Goal: Use online tool/utility: Utilize a website feature to perform a specific function

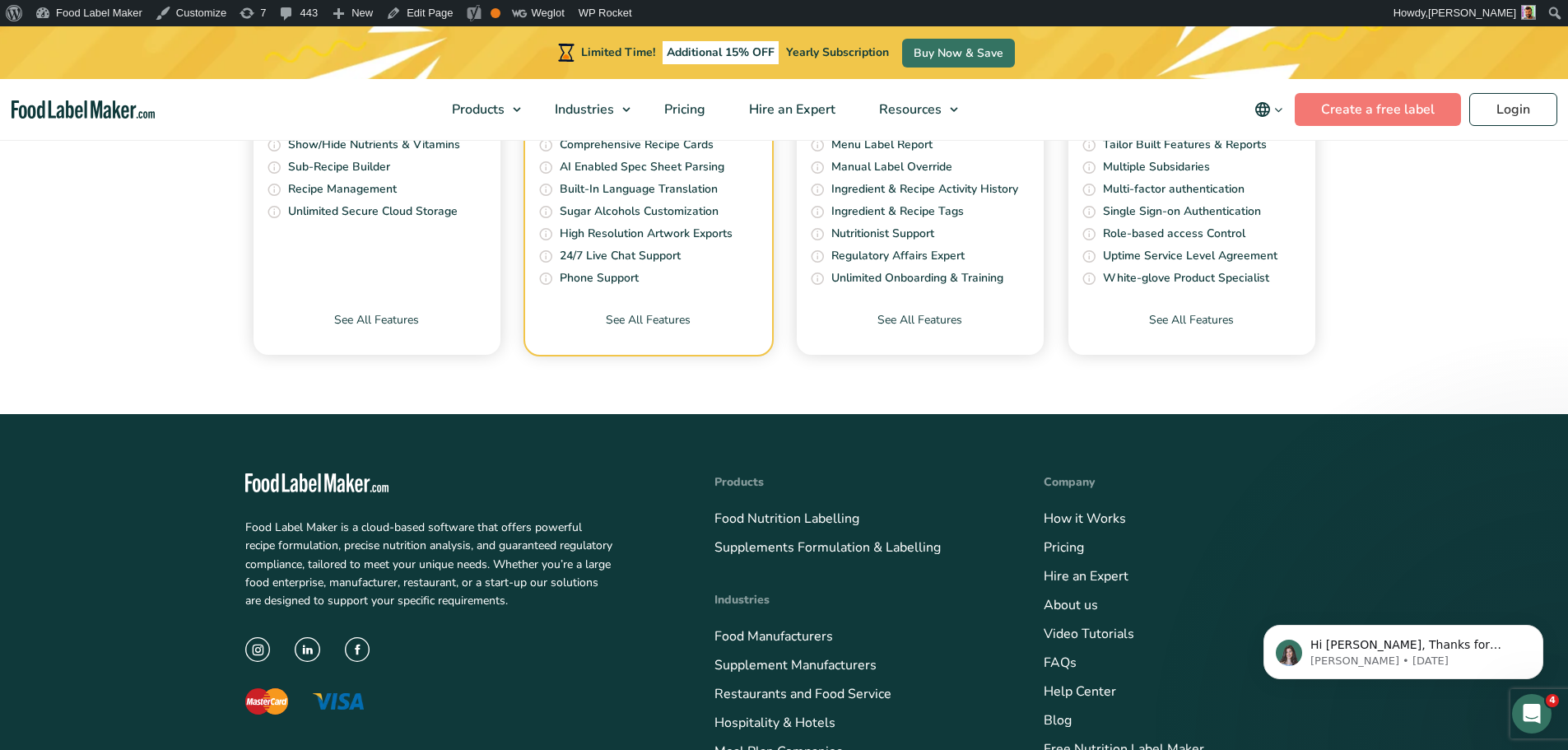
scroll to position [6756, 0]
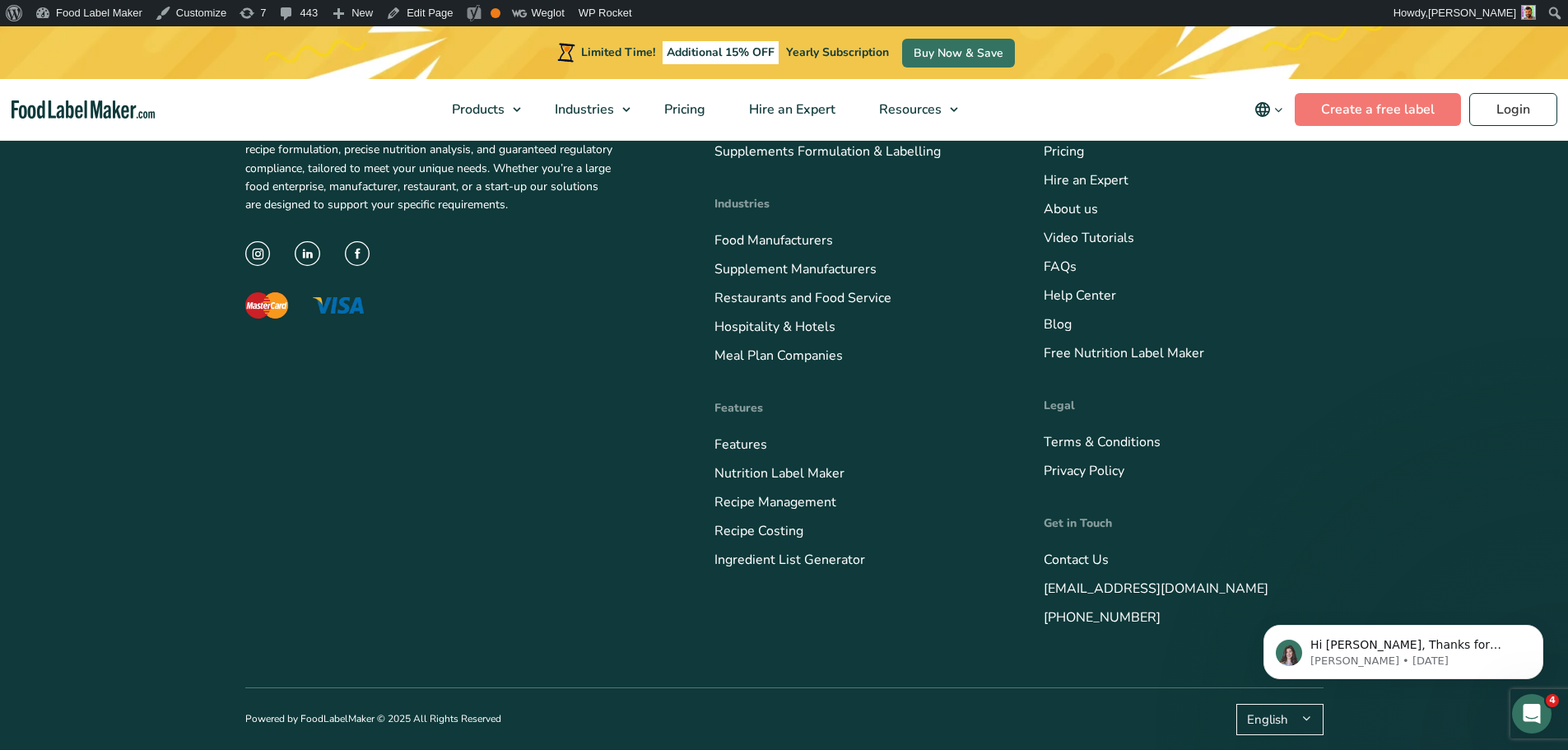
drag, startPoint x: 1570, startPoint y: 225, endPoint x: 18, endPoint y: 126, distance: 1555.2
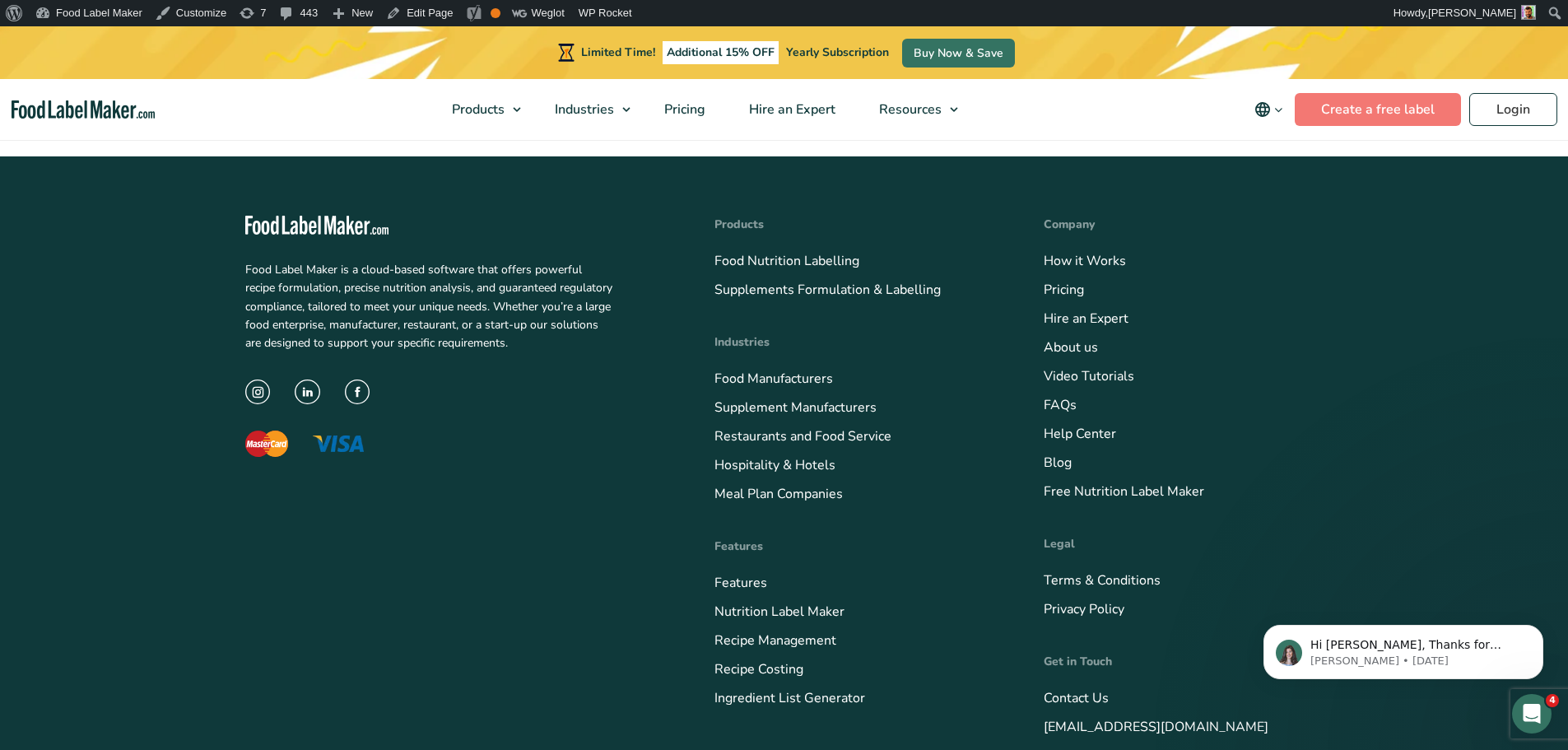
scroll to position [6673, 0]
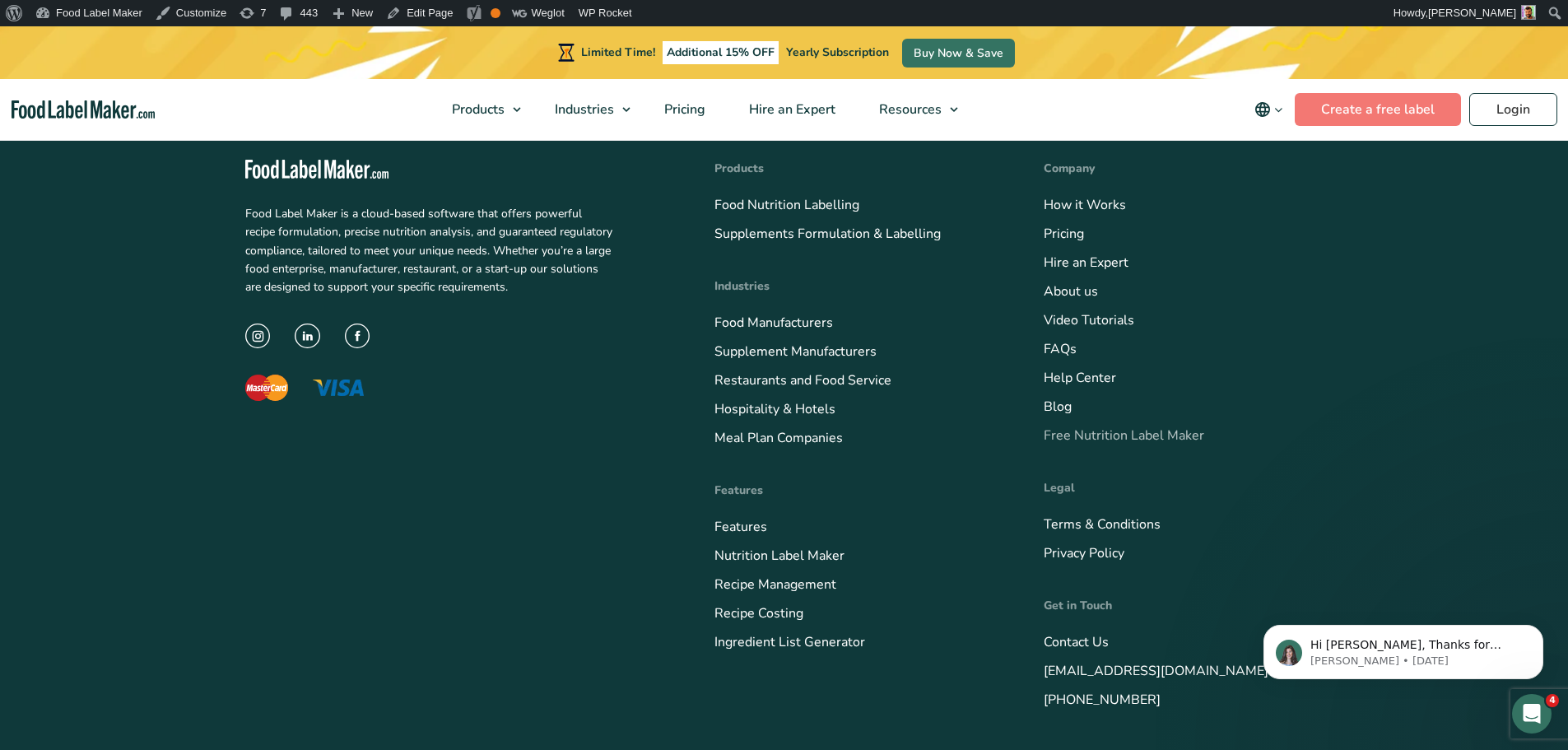
click at [1129, 438] on link "Free Nutrition Label Maker" at bounding box center [1124, 435] width 161 height 18
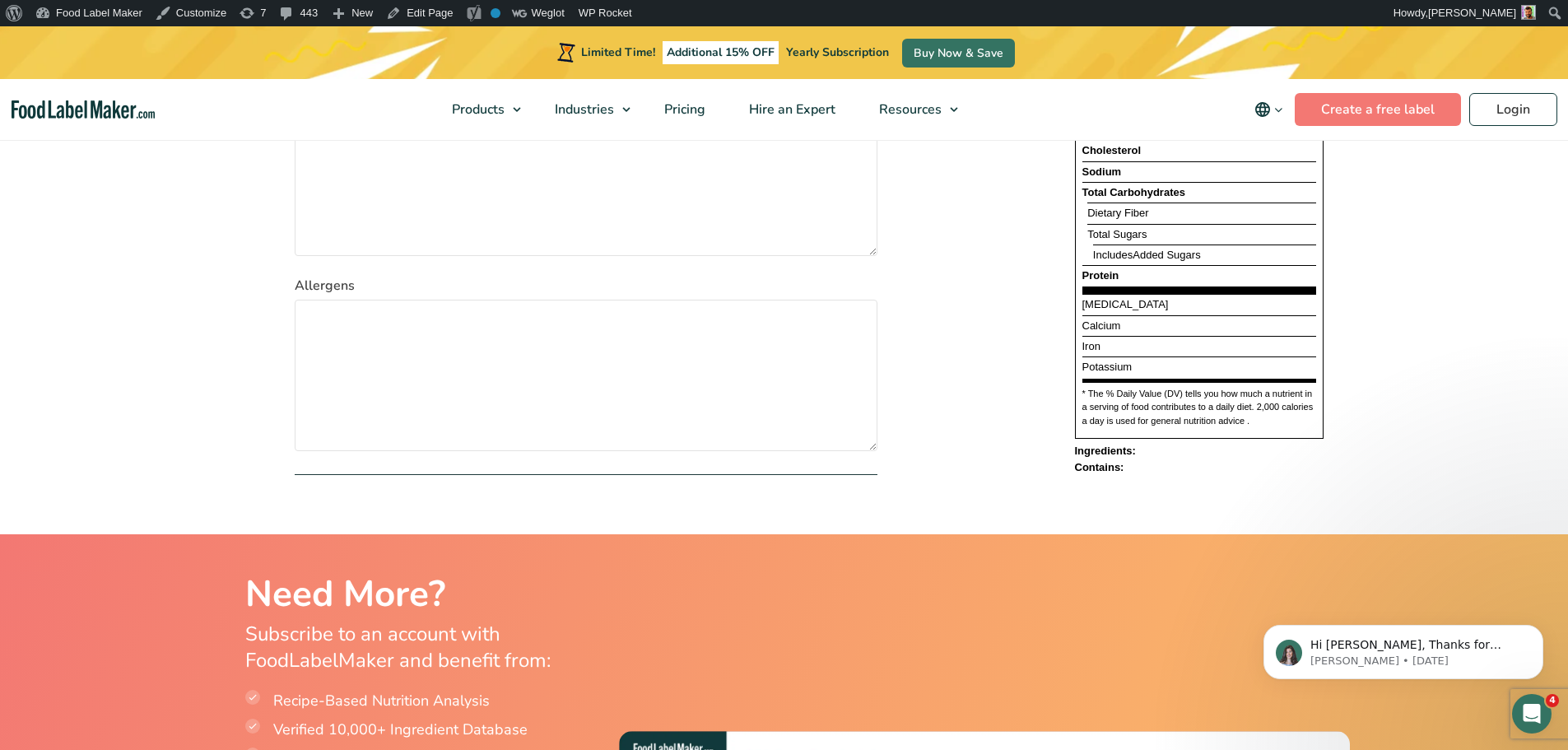
scroll to position [2387, 0]
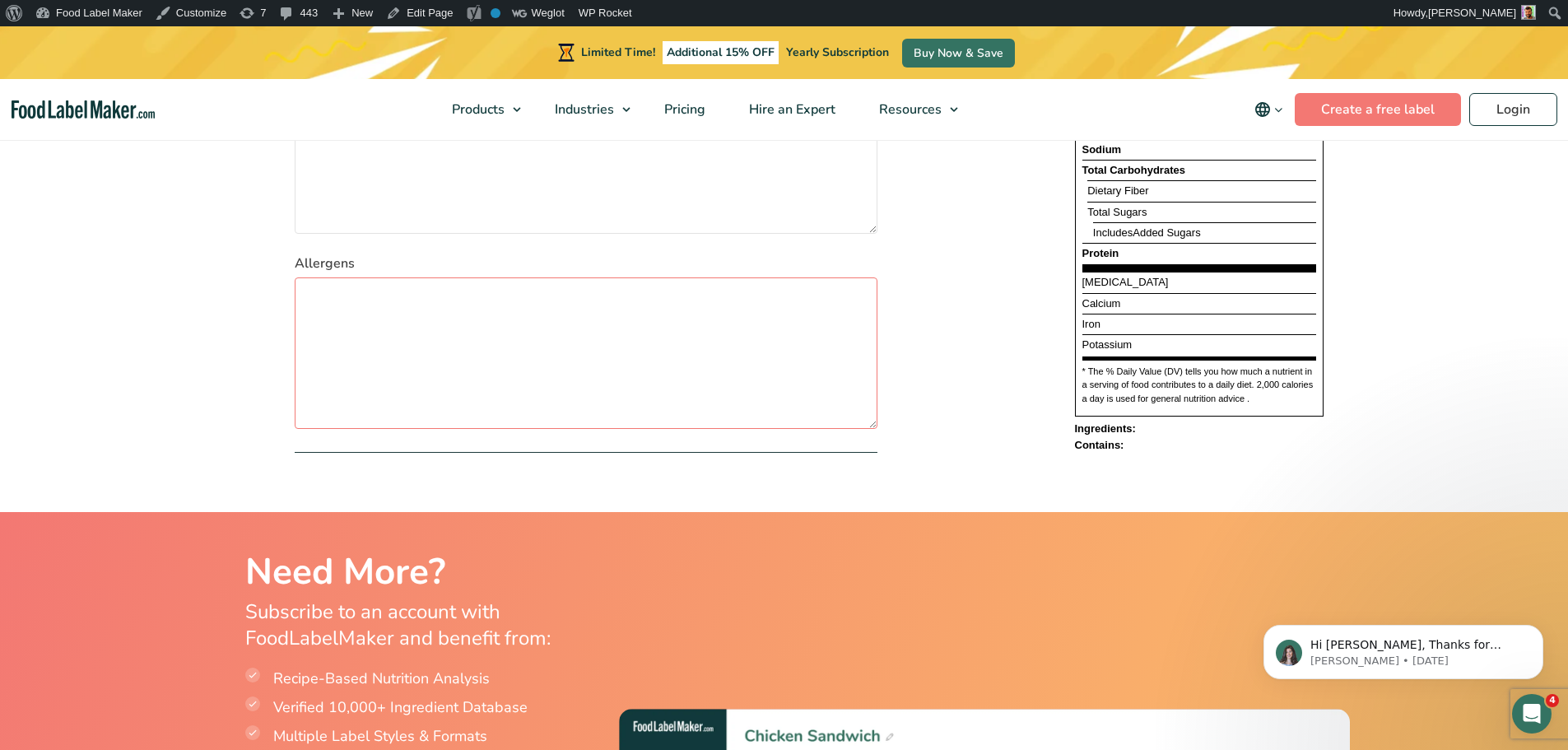
click at [428, 315] on textarea "Allergens" at bounding box center [586, 353] width 583 height 151
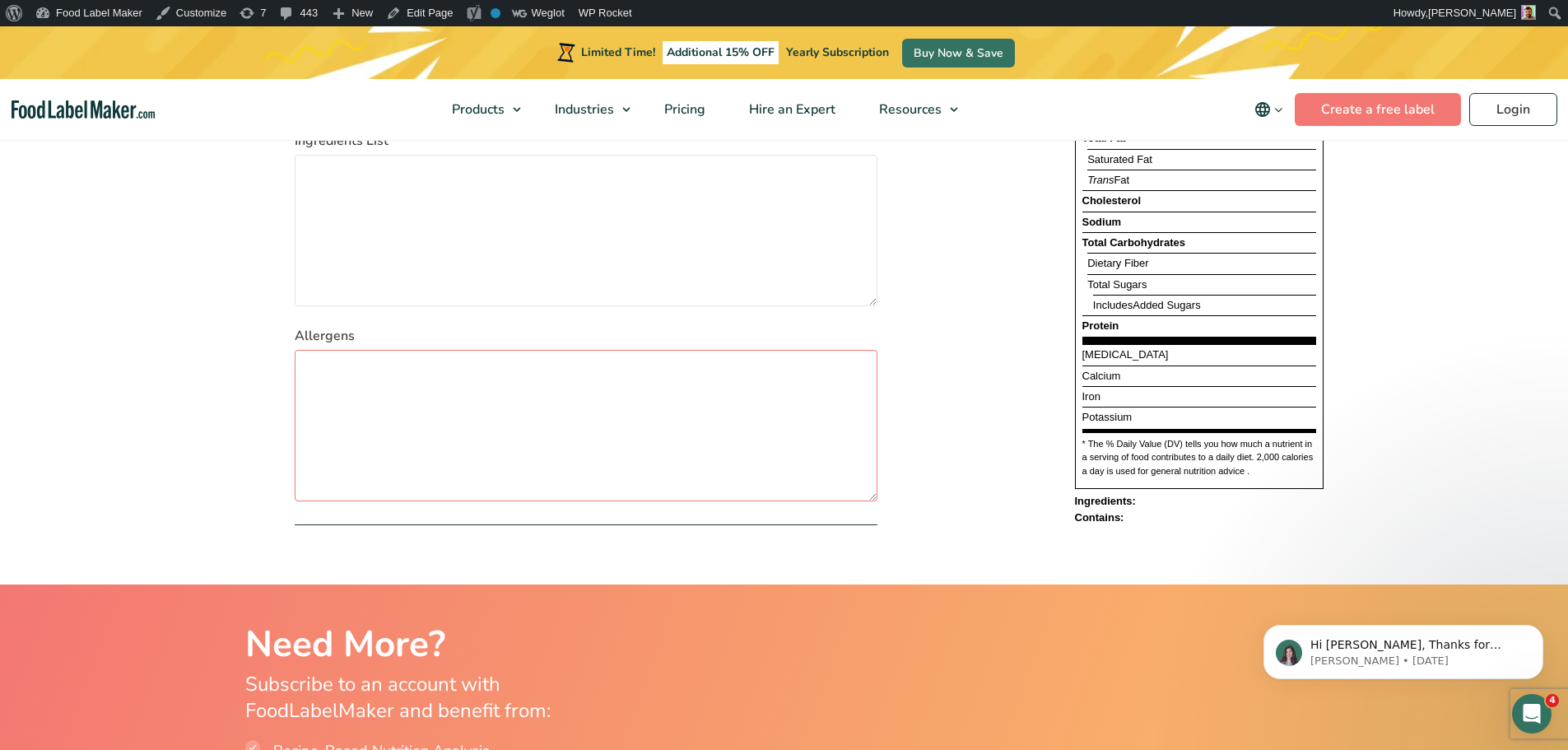
scroll to position [2305, 0]
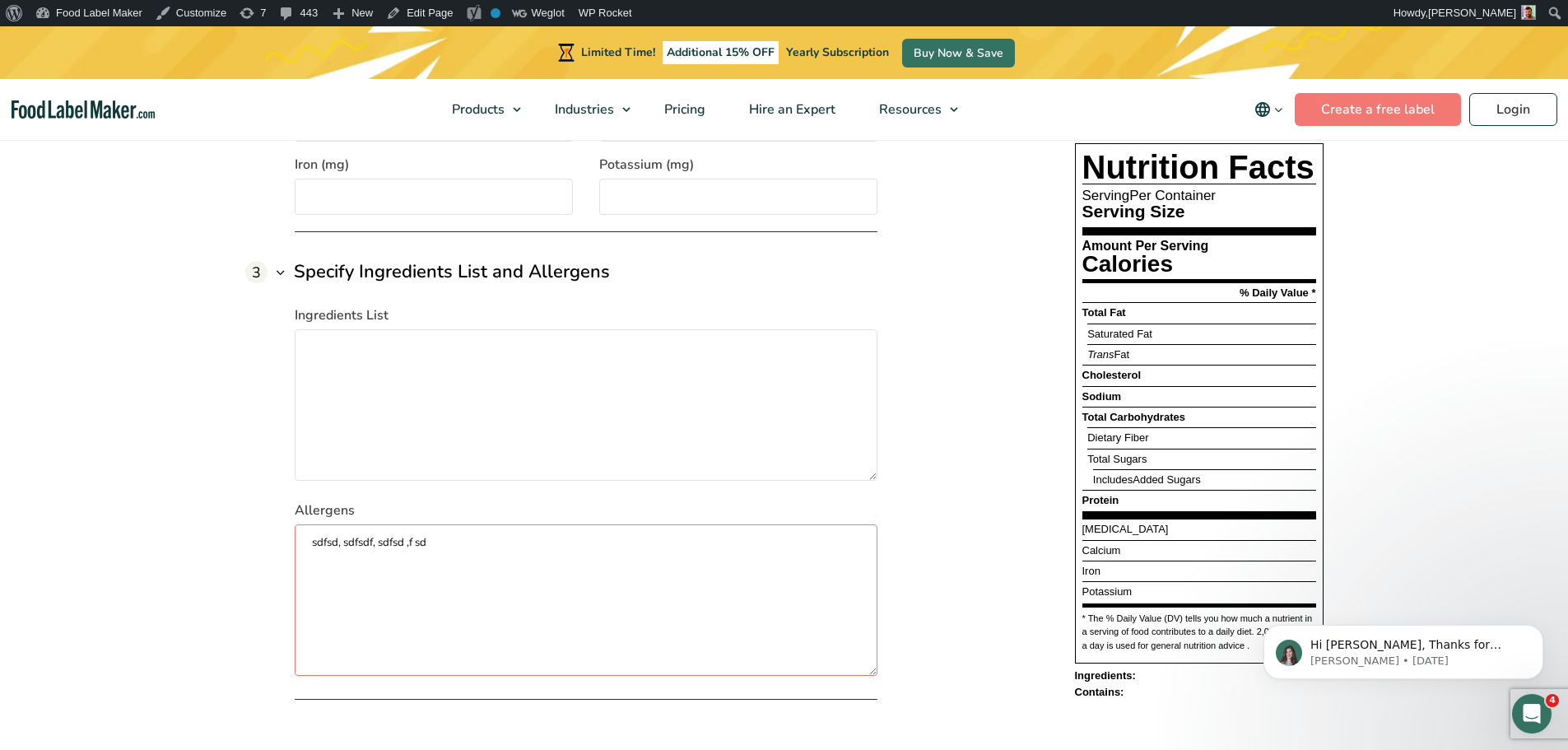
type textarea "sdfsd, sdfsdf, sdfsd ,f sd"
click at [536, 350] on textarea "Ingredients List" at bounding box center [586, 405] width 583 height 151
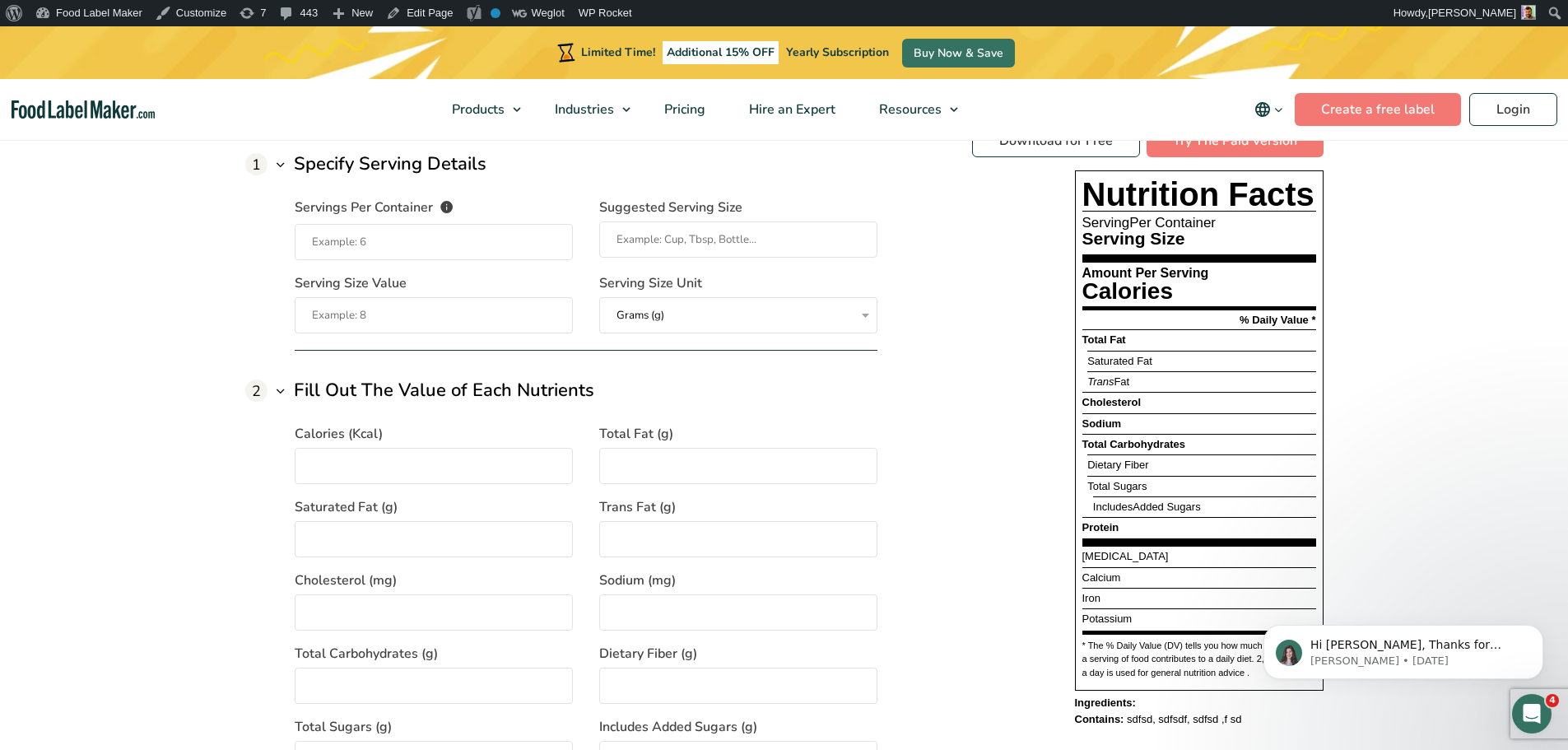
scroll to position [1234, 0]
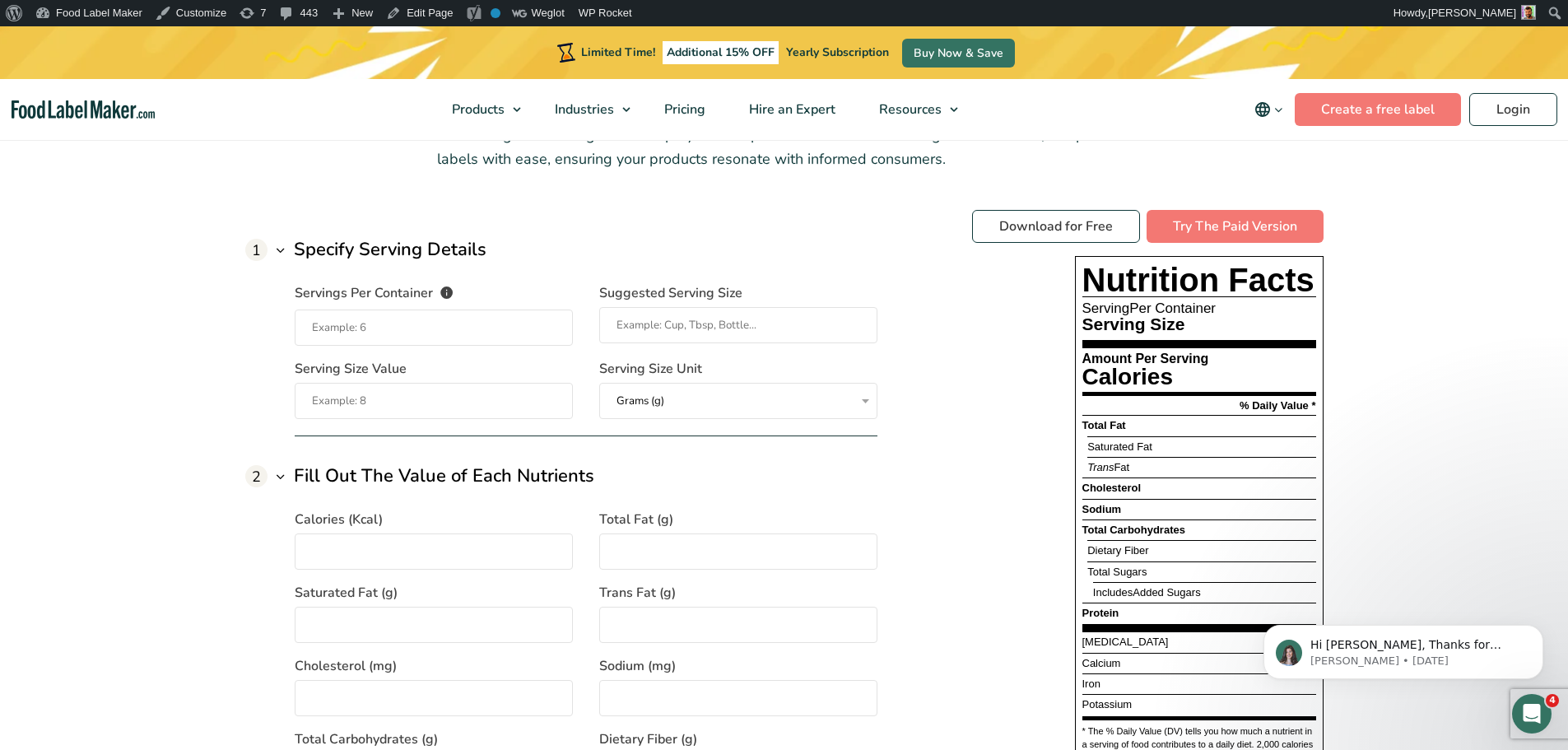
click at [445, 326] on input "Servings Per Container The number of servings that each package of your product…" at bounding box center [434, 328] width 278 height 36
type input "12"
click at [705, 334] on input "Suggested Serving Size" at bounding box center [738, 325] width 278 height 36
type input "1"
click at [447, 410] on input "Serving Size Value" at bounding box center [434, 401] width 278 height 36
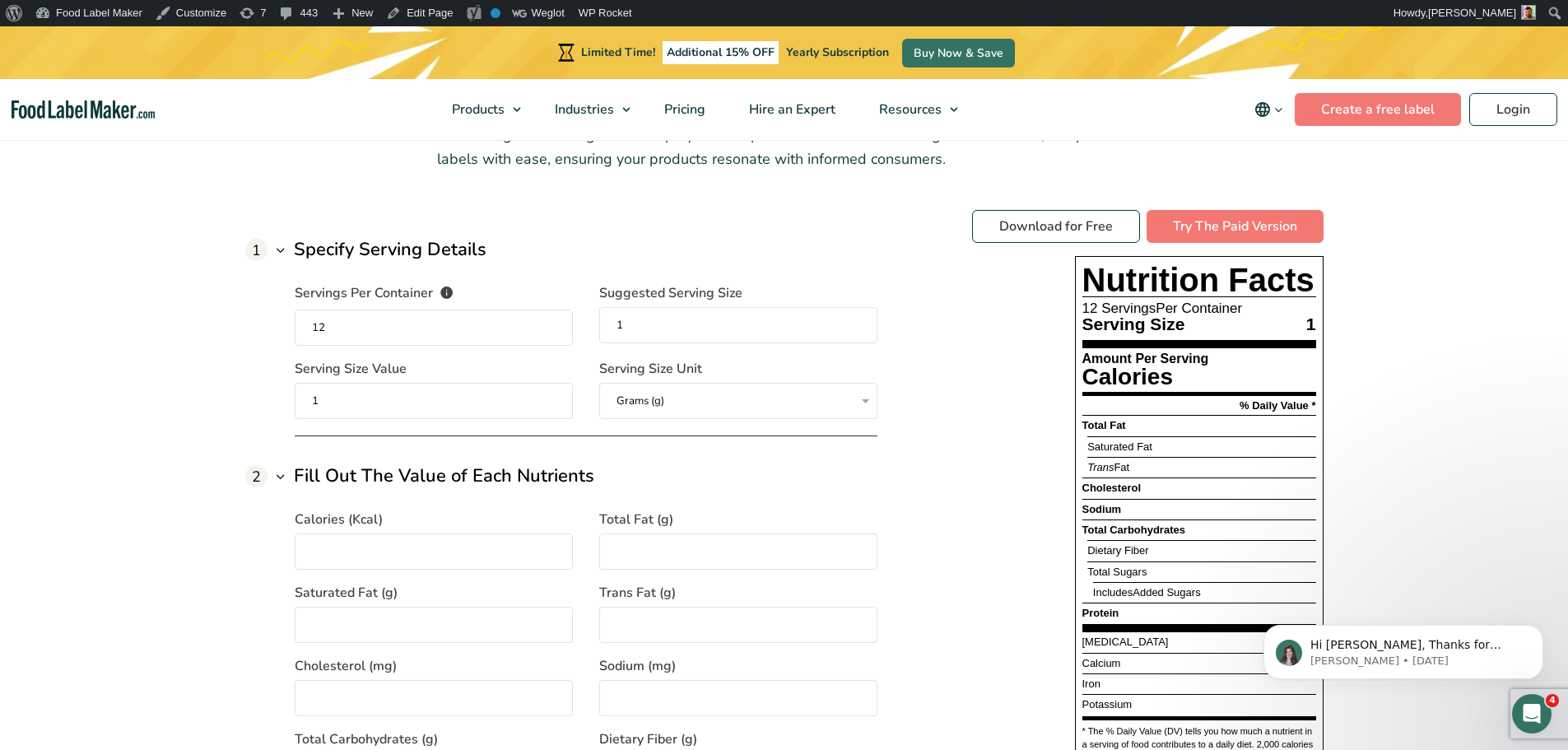
type input "1"
click at [690, 401] on select "Grams (g) Milliliters (mL)" at bounding box center [738, 401] width 278 height 36
click at [599, 382] on select "Grams (g) Milliliters (mL)" at bounding box center [738, 401] width 278 height 36
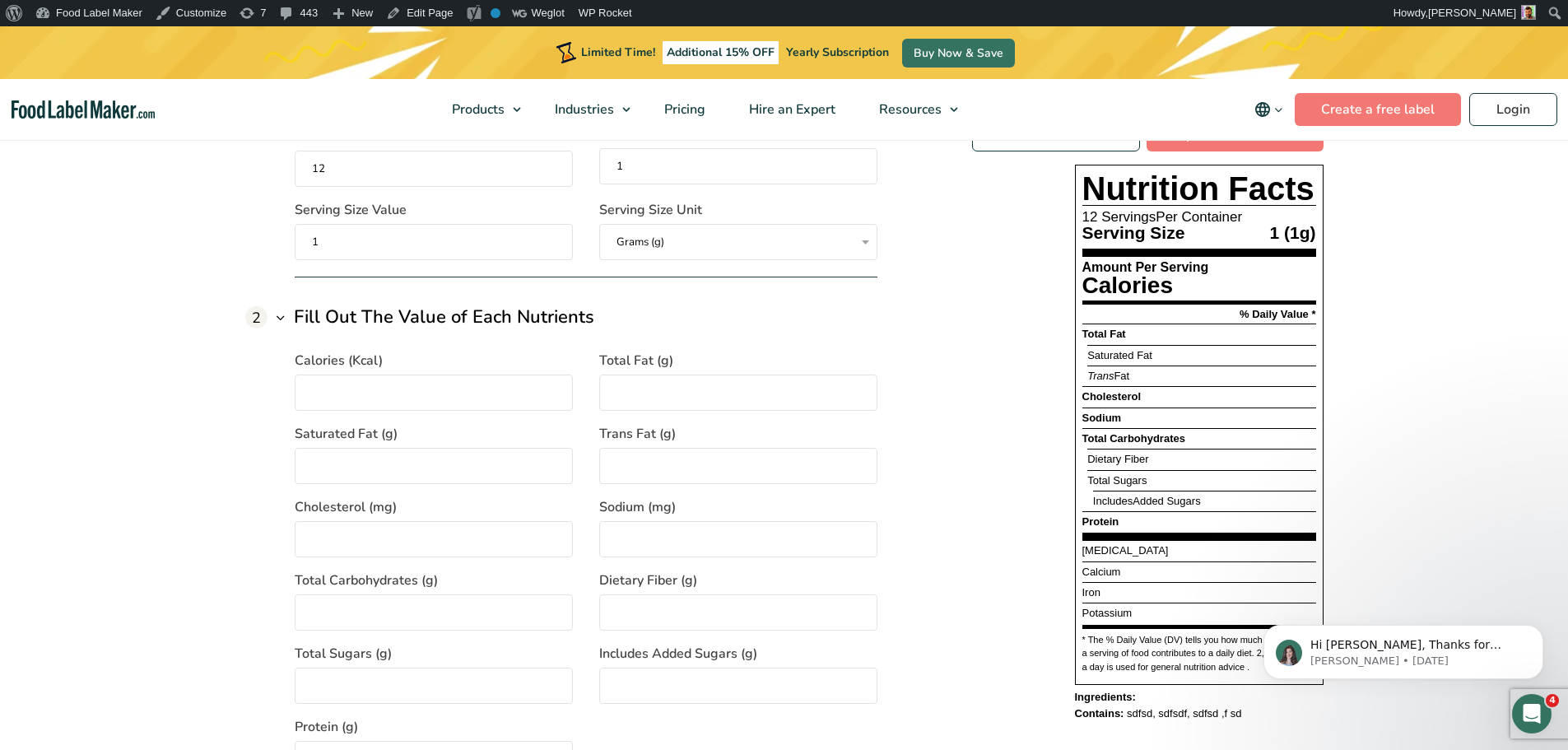
scroll to position [1399, 0]
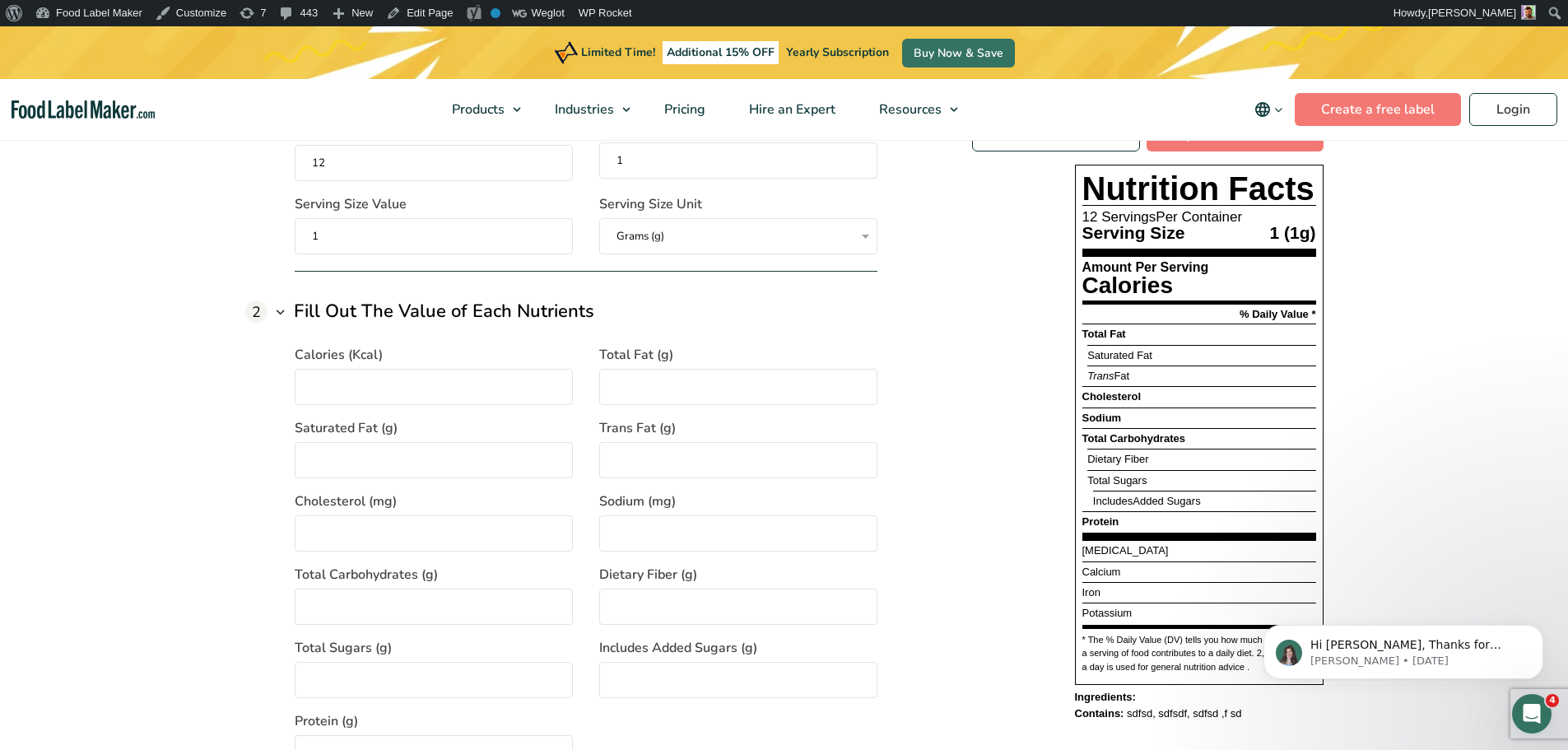
click at [406, 390] on input "Calories (Kcal)" at bounding box center [434, 387] width 278 height 36
type input "12"
click at [656, 385] on input "Total Fat (g)" at bounding box center [738, 387] width 278 height 36
type input "123"
click at [427, 465] on input "Saturated Fat (g)" at bounding box center [434, 460] width 278 height 36
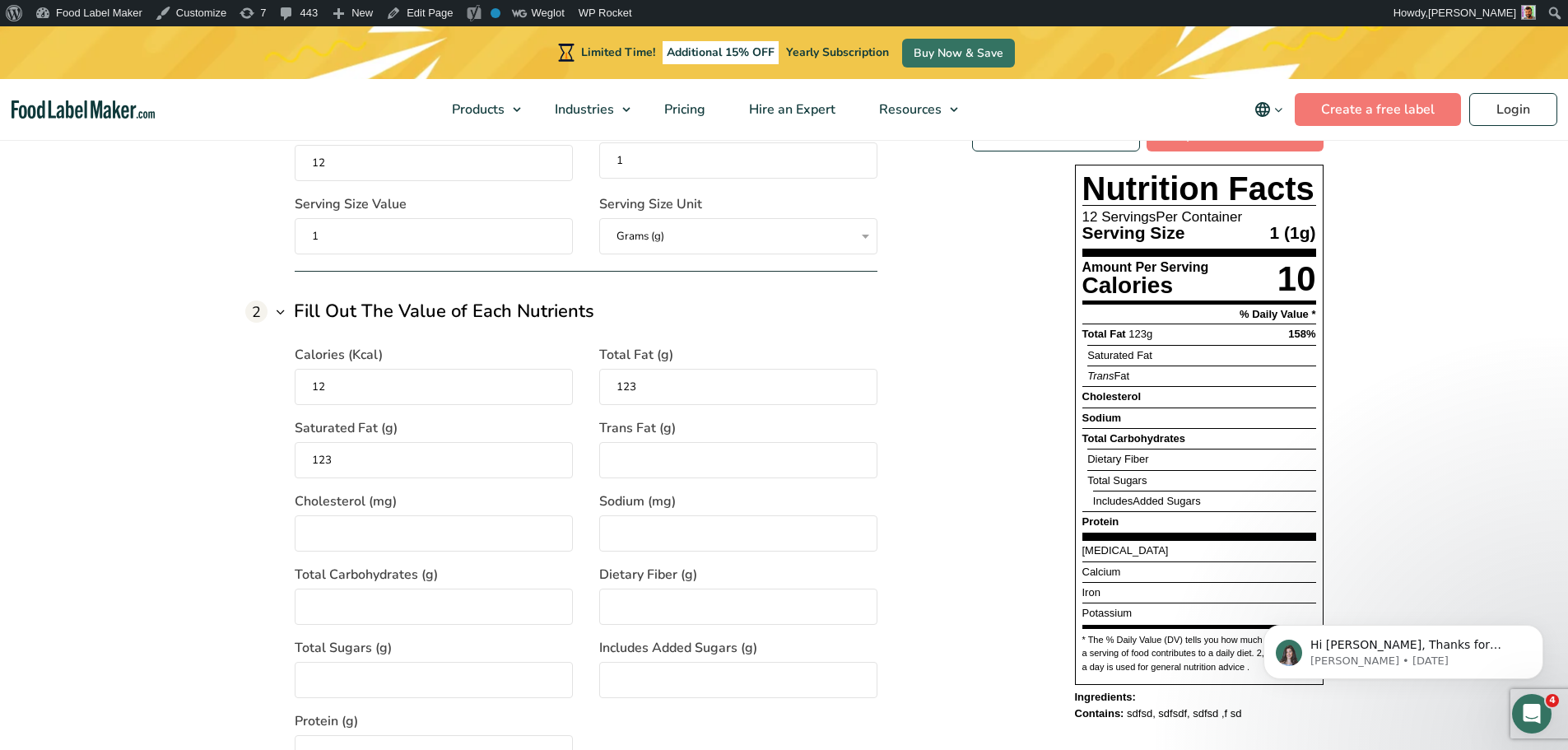
type input "123"
click at [628, 454] on input "Trans Fat (g)" at bounding box center [738, 460] width 278 height 36
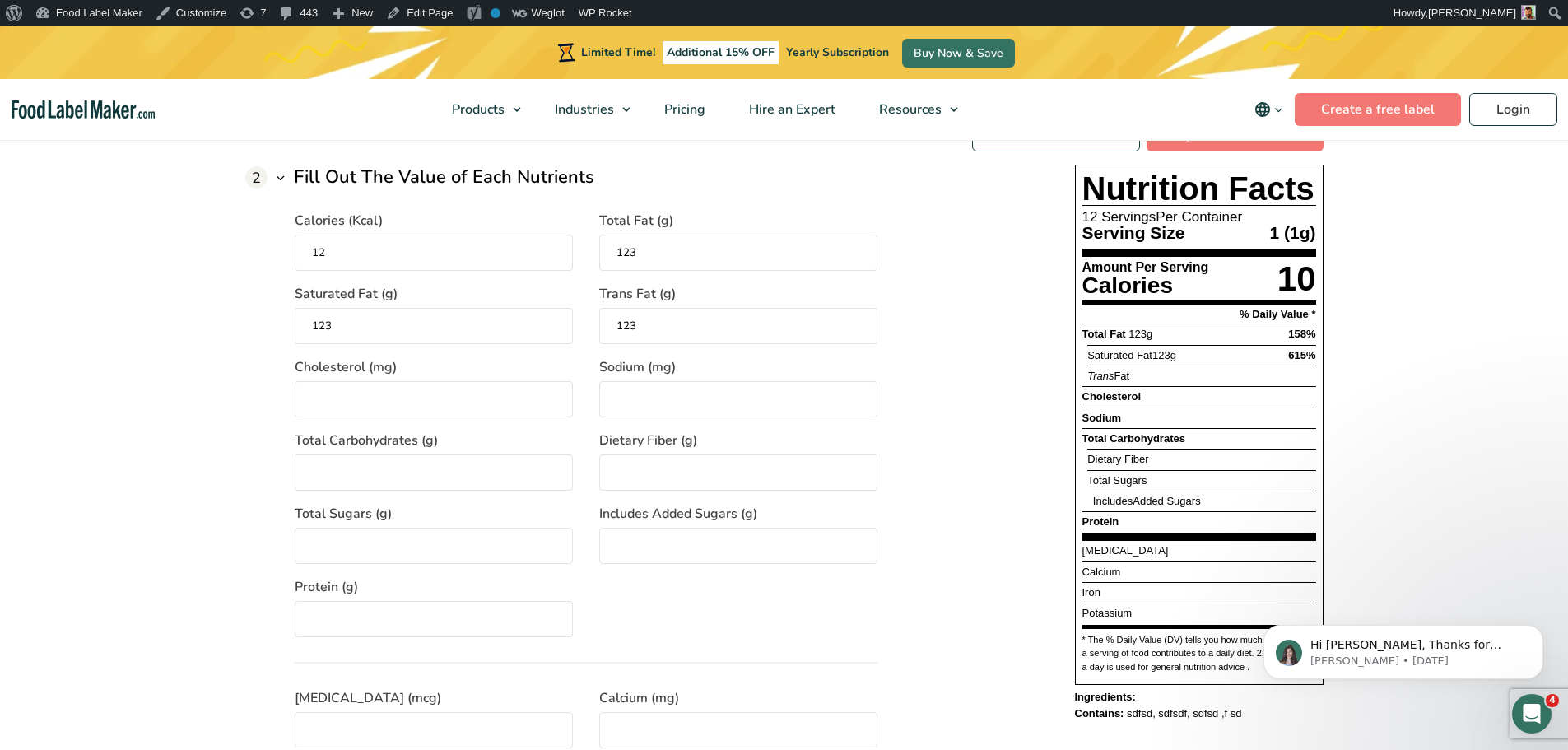
scroll to position [1564, 0]
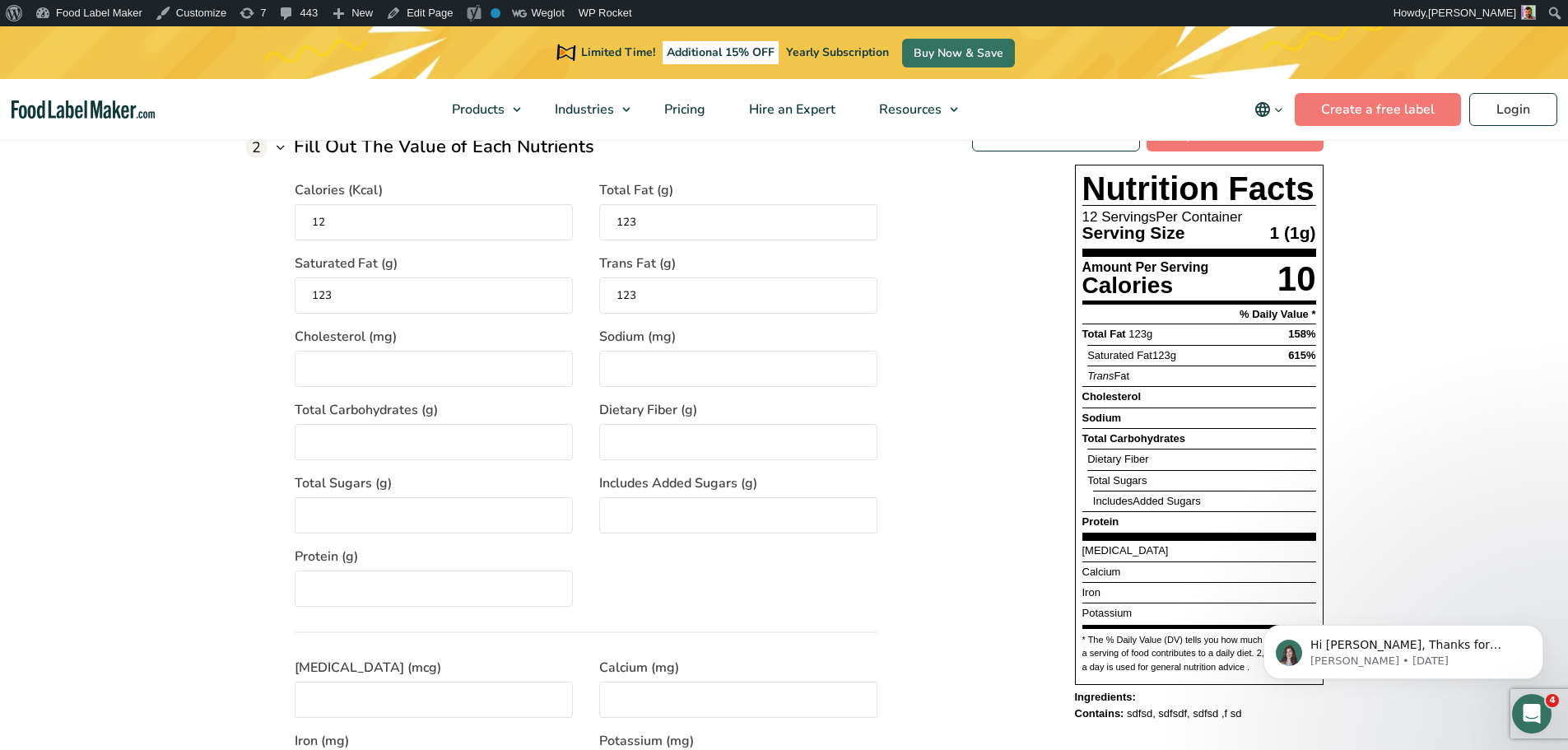
type input "123"
click at [386, 370] on input "Cholesterol (mg)" at bounding box center [434, 369] width 278 height 36
type input "123"
drag, startPoint x: 704, startPoint y: 377, endPoint x: 663, endPoint y: 414, distance: 55.2
click at [704, 377] on input "Sodium (mg)" at bounding box center [738, 369] width 278 height 36
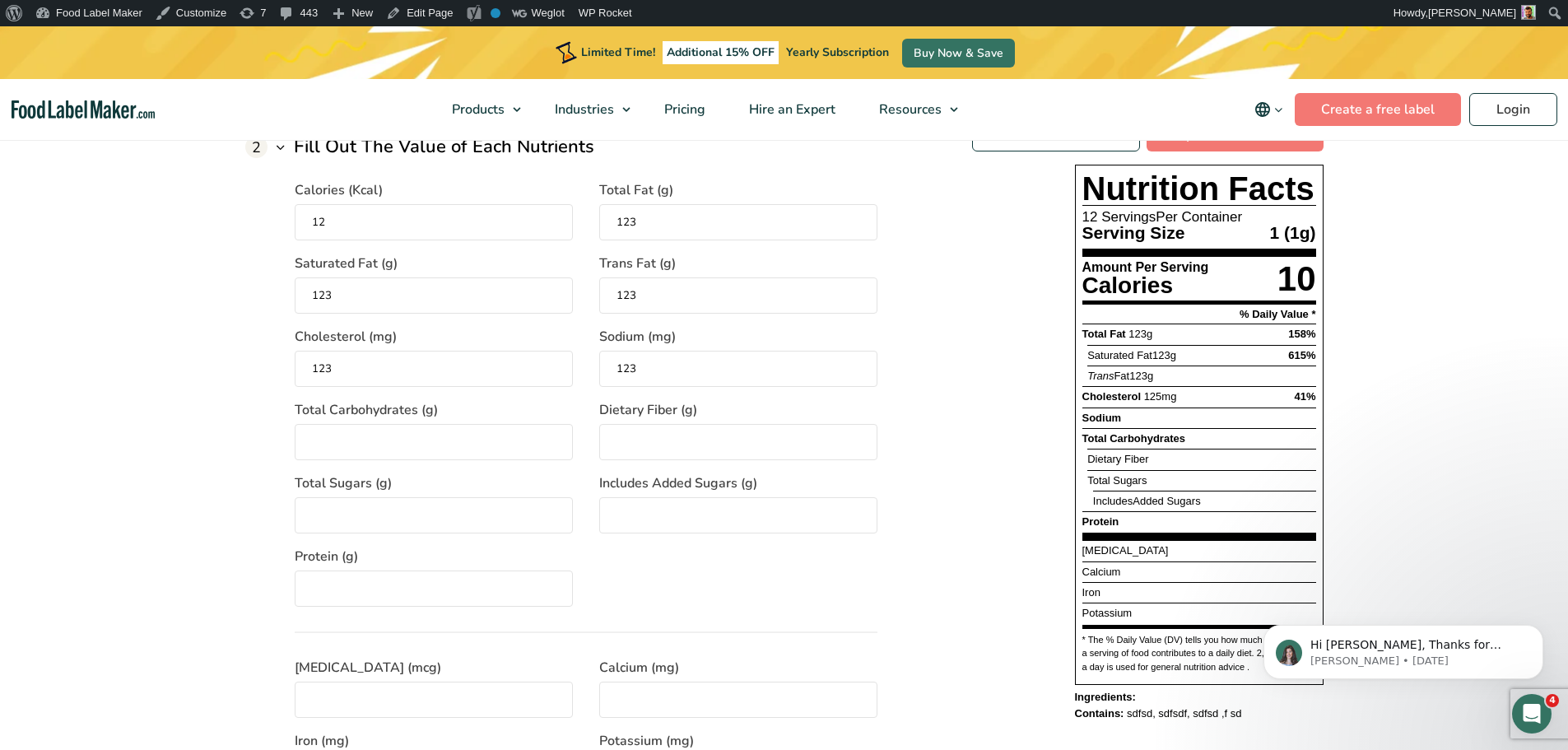
type input "123"
drag, startPoint x: 654, startPoint y: 449, endPoint x: 606, endPoint y: 451, distance: 48.0
click at [654, 449] on input "Dietary Fiber (g)" at bounding box center [738, 442] width 278 height 36
type input "123"
click at [419, 456] on input "Total Carbohydrates (g)" at bounding box center [434, 442] width 278 height 36
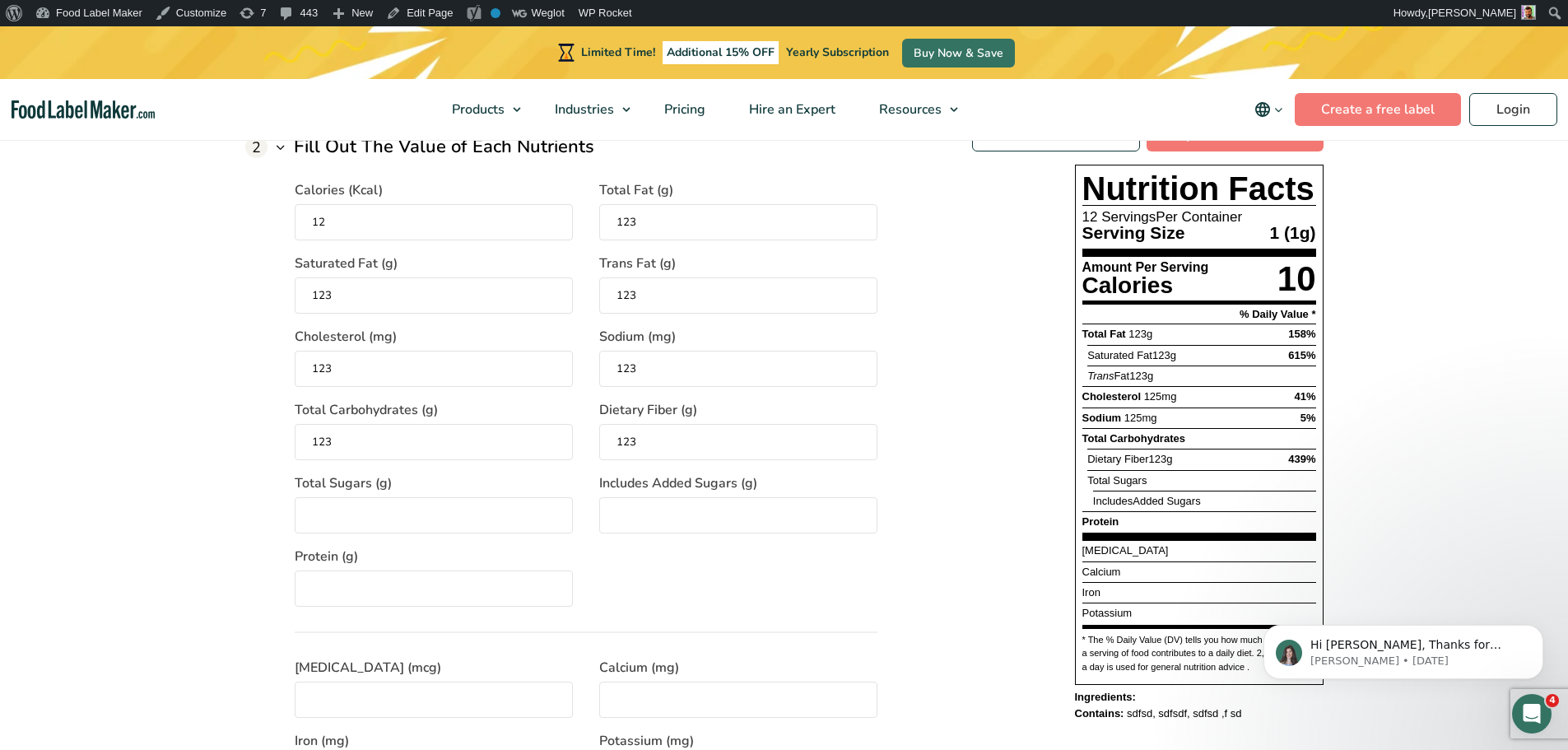
type input "123"
click at [518, 531] on input "Total Sugars (g)" at bounding box center [434, 516] width 278 height 36
type input "123"
click at [758, 526] on input "Includes Added Sugars (g)" at bounding box center [738, 516] width 278 height 36
type input "123"
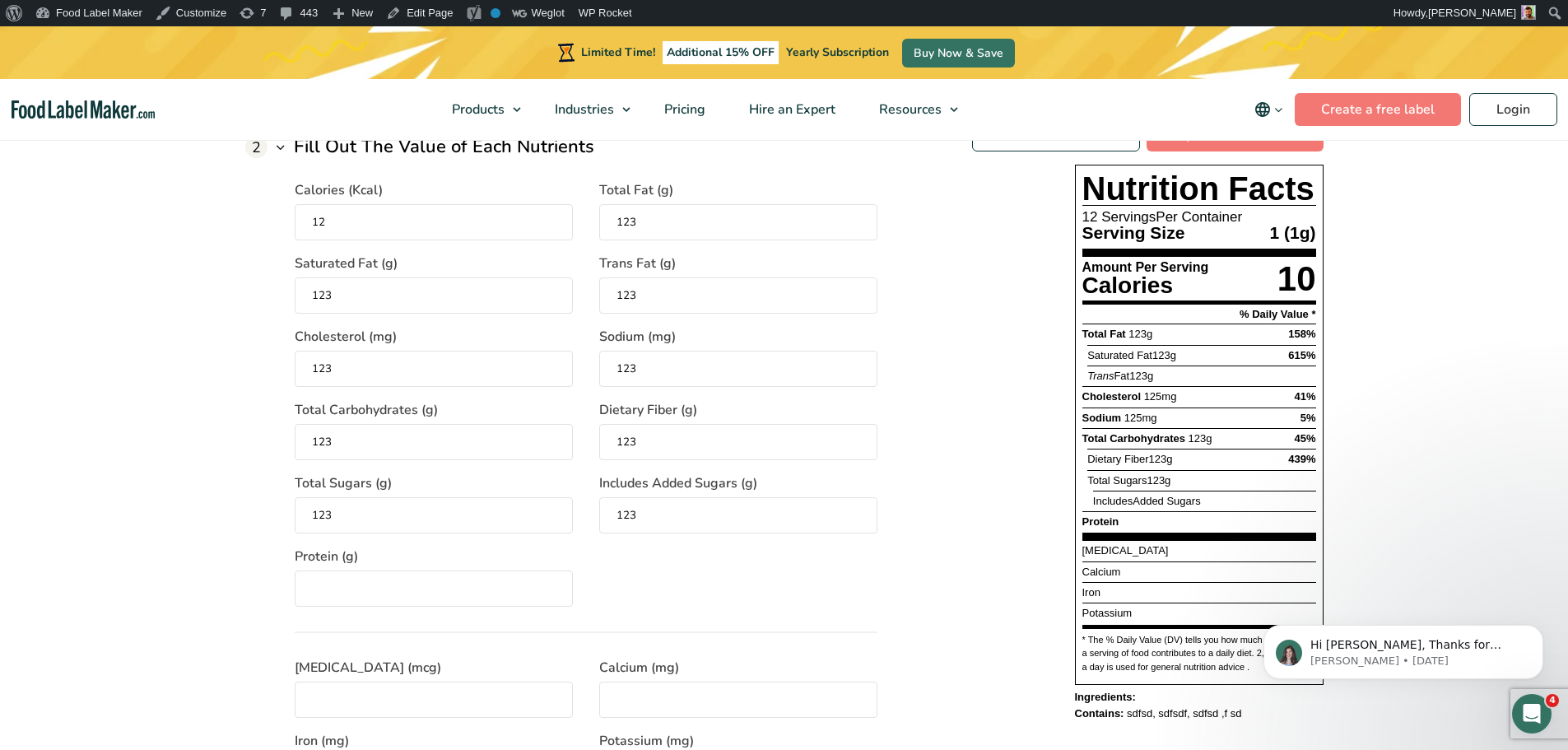
click at [408, 595] on input "Protein (g)" at bounding box center [434, 589] width 278 height 36
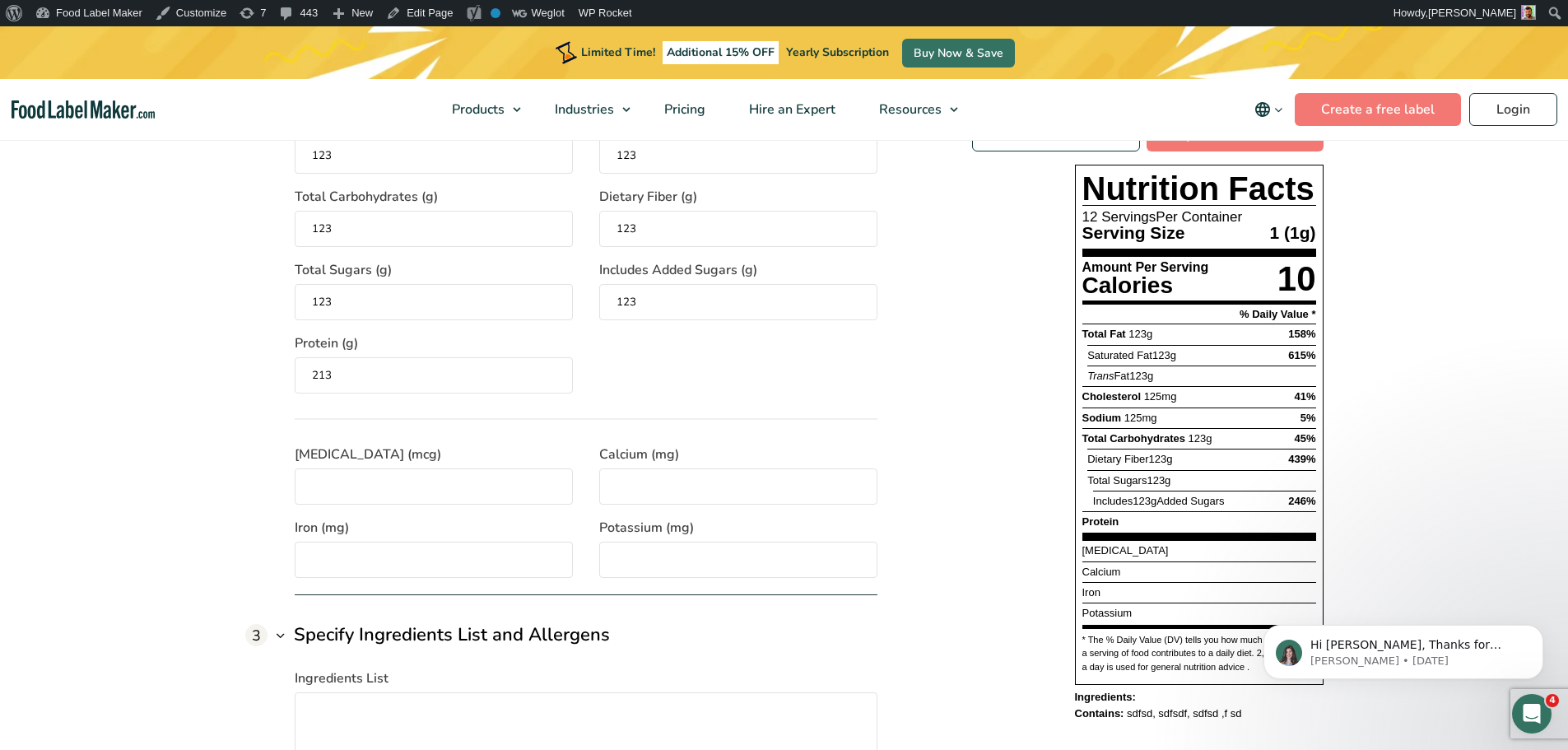
scroll to position [1810, 0]
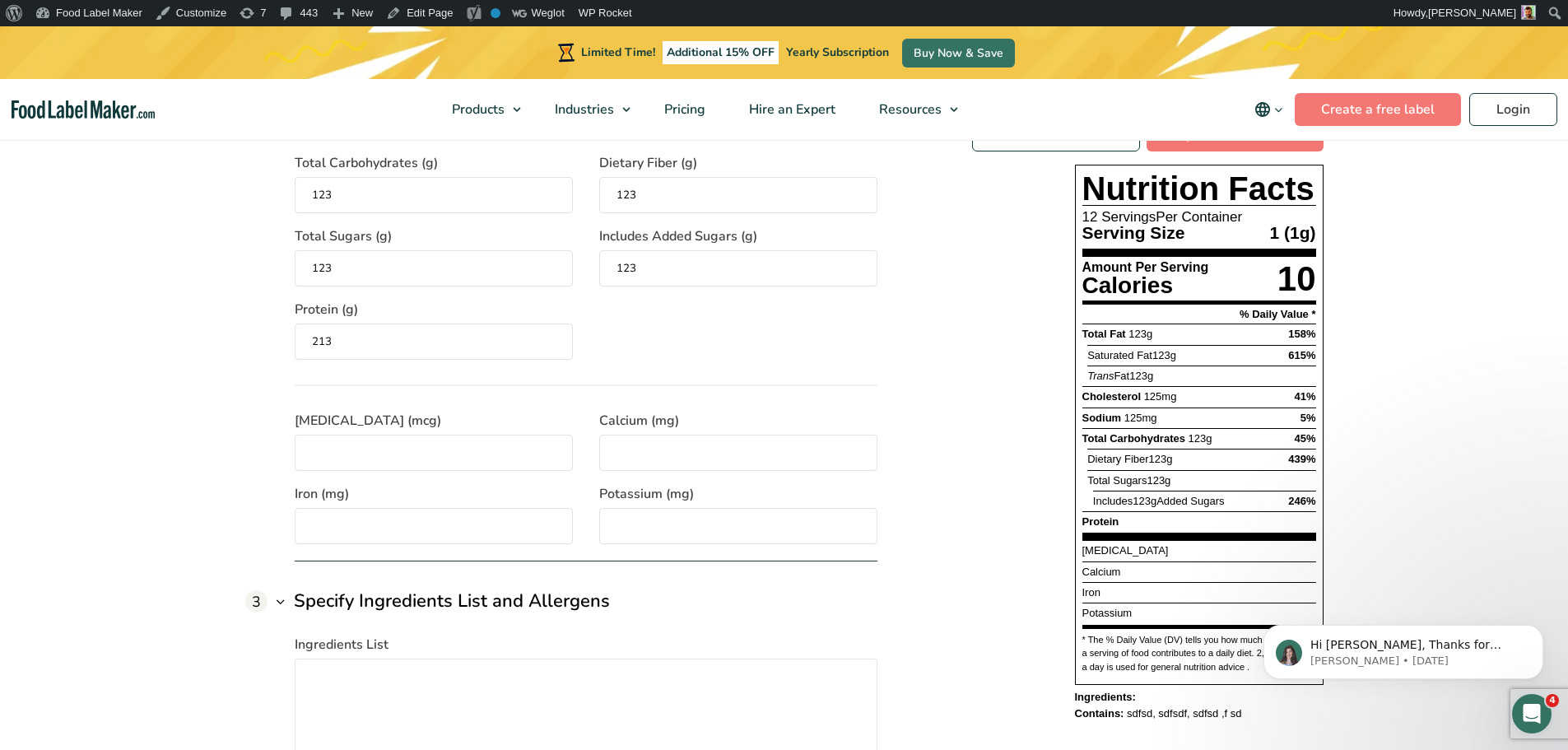
type input "213"
click at [428, 453] on input "[MEDICAL_DATA] (mcg)" at bounding box center [434, 453] width 278 height 36
type input "123"
click at [680, 446] on input "Calcium (mg)" at bounding box center [738, 453] width 278 height 36
type input "123"
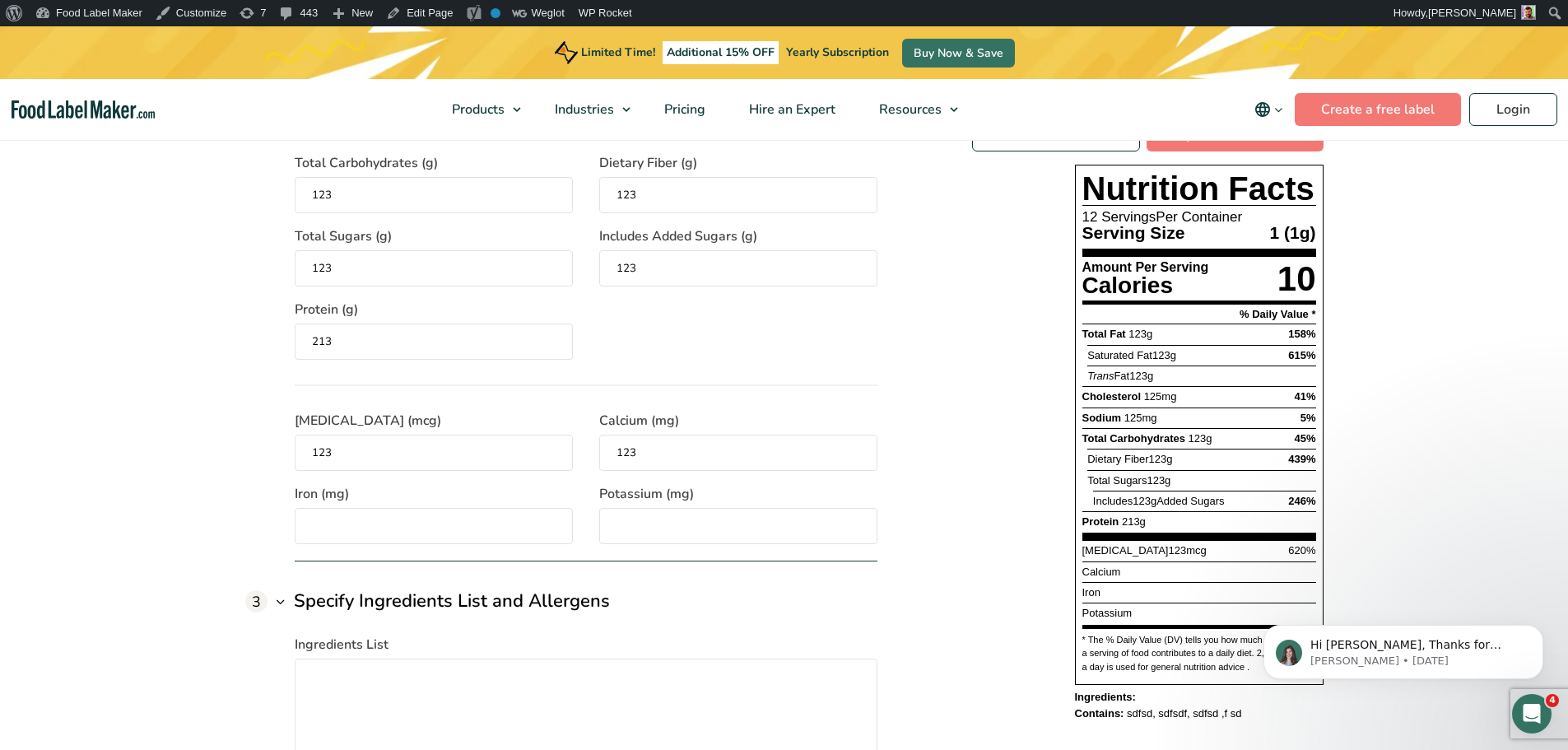
click at [708, 522] on input "Potassium (mg)" at bounding box center [738, 526] width 278 height 36
type input "123"
click at [325, 516] on input "Iron (mg)" at bounding box center [434, 526] width 278 height 36
type input "123"
click at [951, 489] on div "1 Specify Serving Details Servings Per Container The number of servings that ea…" at bounding box center [784, 331] width 1078 height 1395
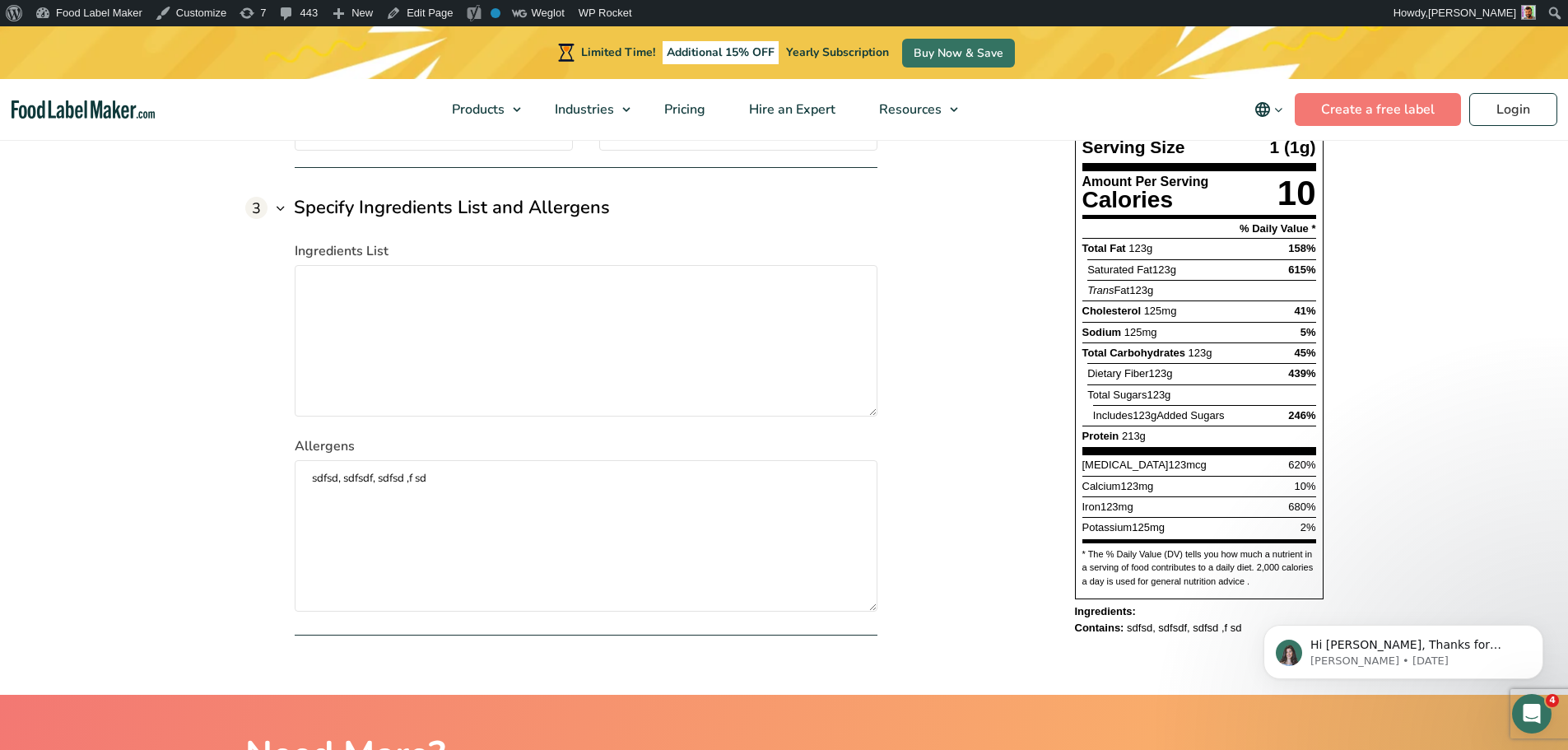
scroll to position [2140, 0]
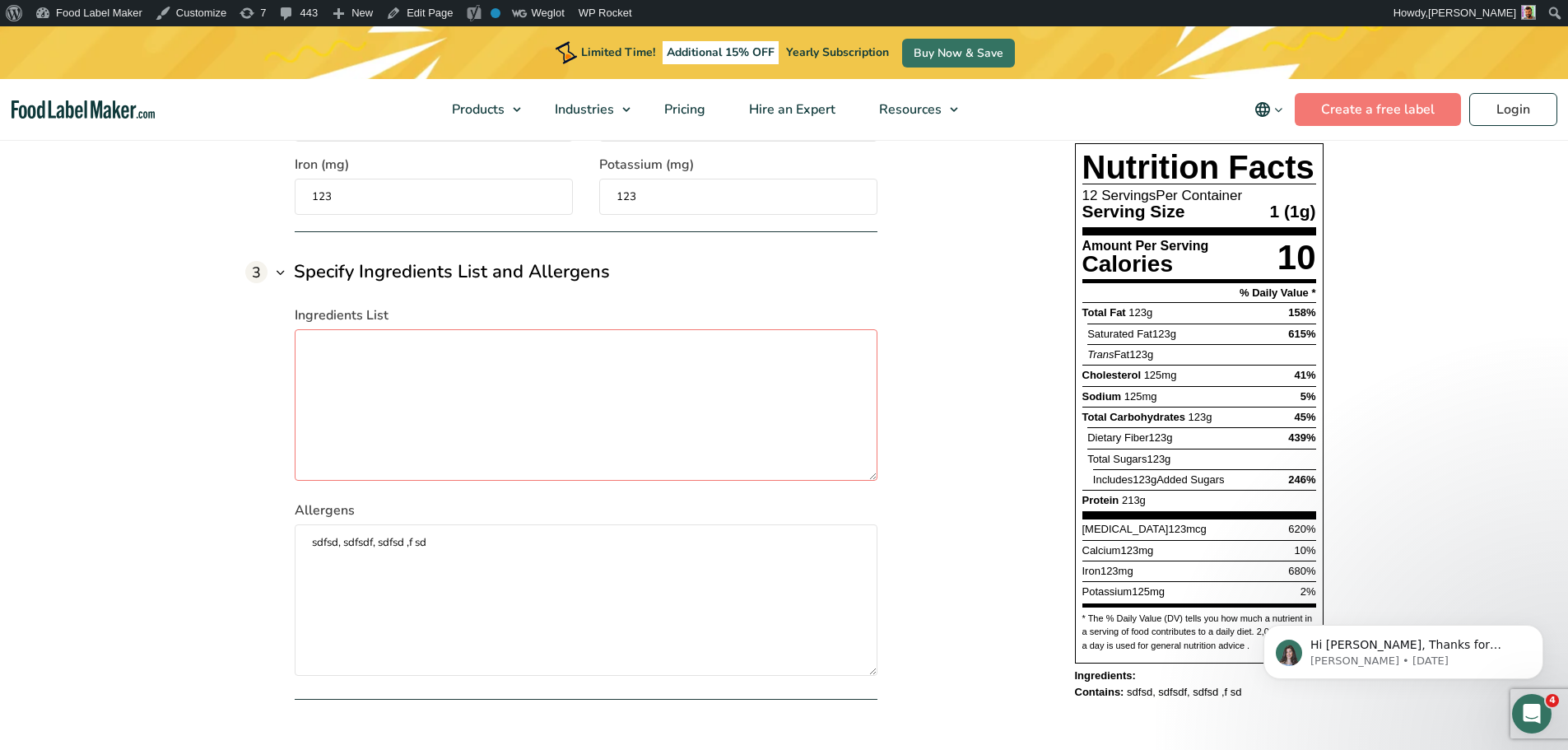
click at [508, 448] on textarea "Ingredients List" at bounding box center [586, 405] width 583 height 151
type textarea "asdasdas, asdasdasdas"
click at [1005, 397] on div "Download for Free Try The Paid Version Nutrition Facts 12 Servings Per Containe…" at bounding box center [1147, 399] width 352 height 603
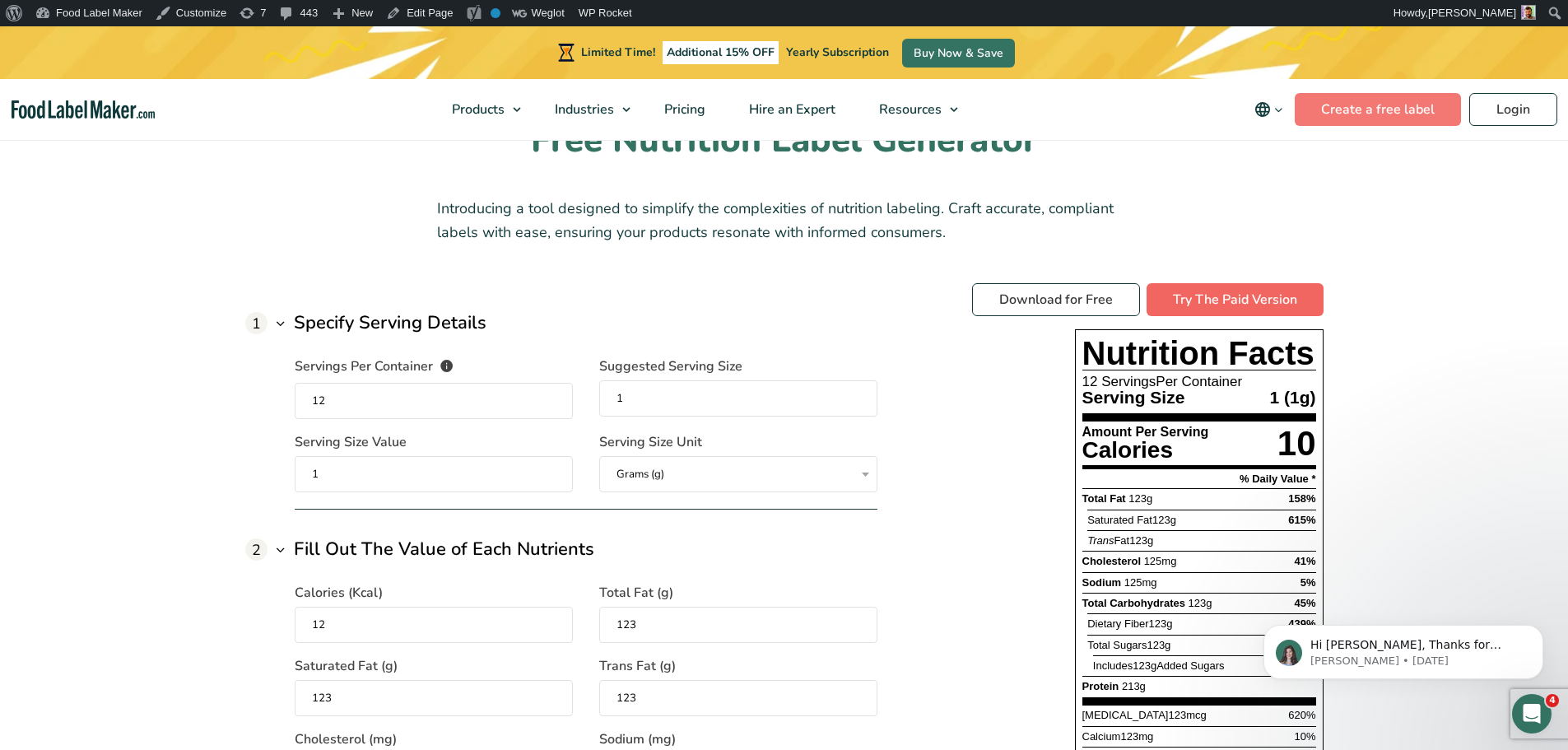
scroll to position [1152, 0]
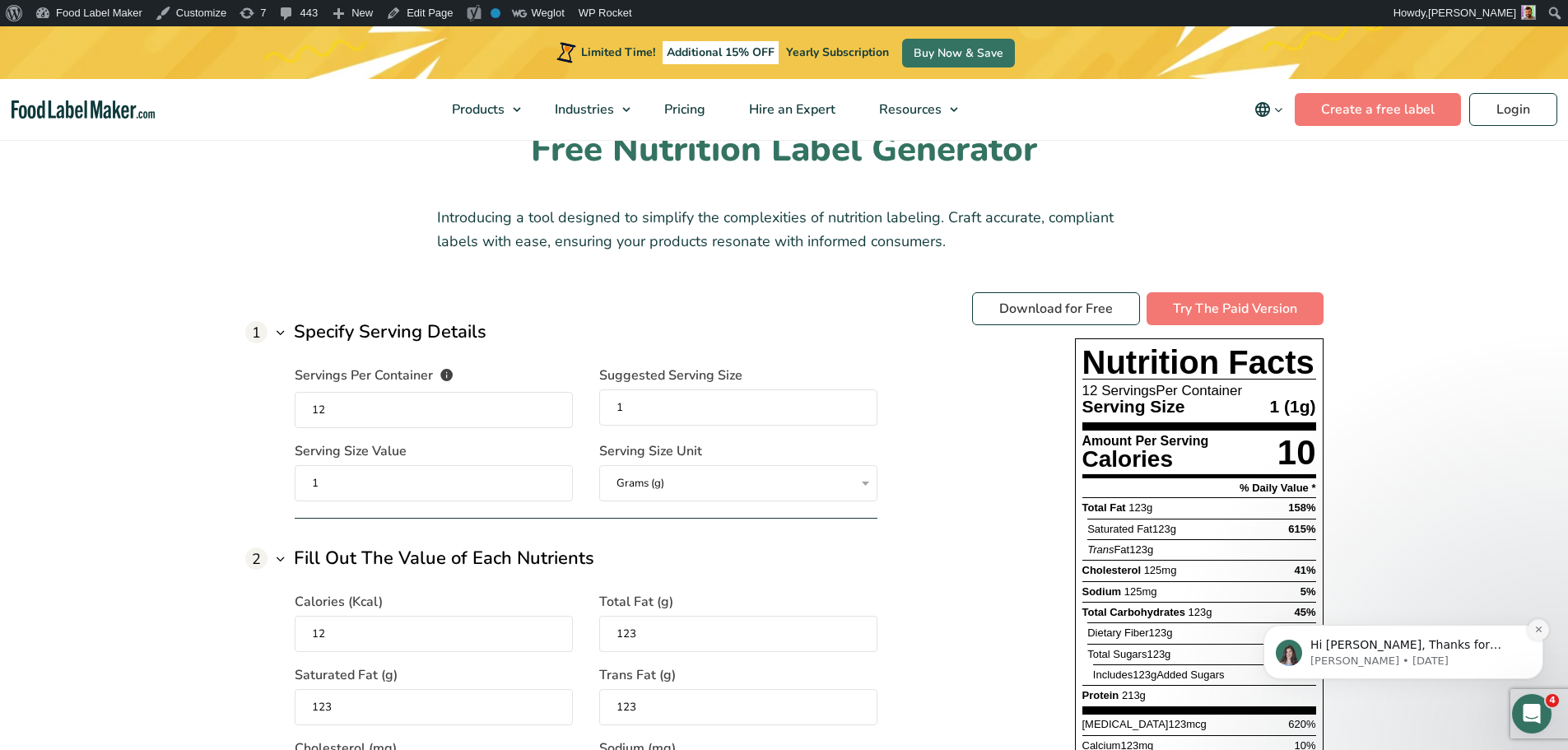
click at [1535, 631] on icon "Dismiss notification" at bounding box center [1538, 629] width 9 height 9
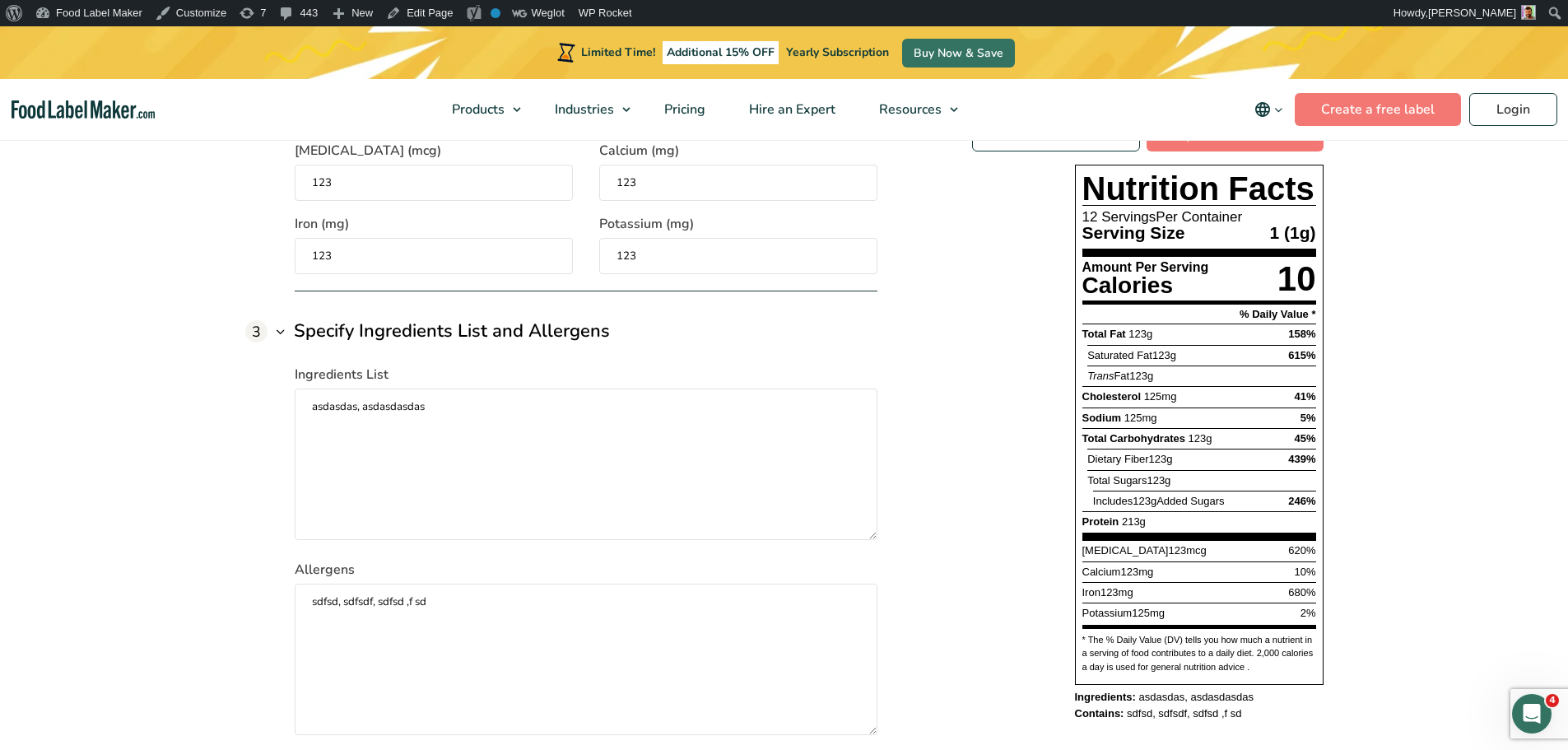
scroll to position [2058, 0]
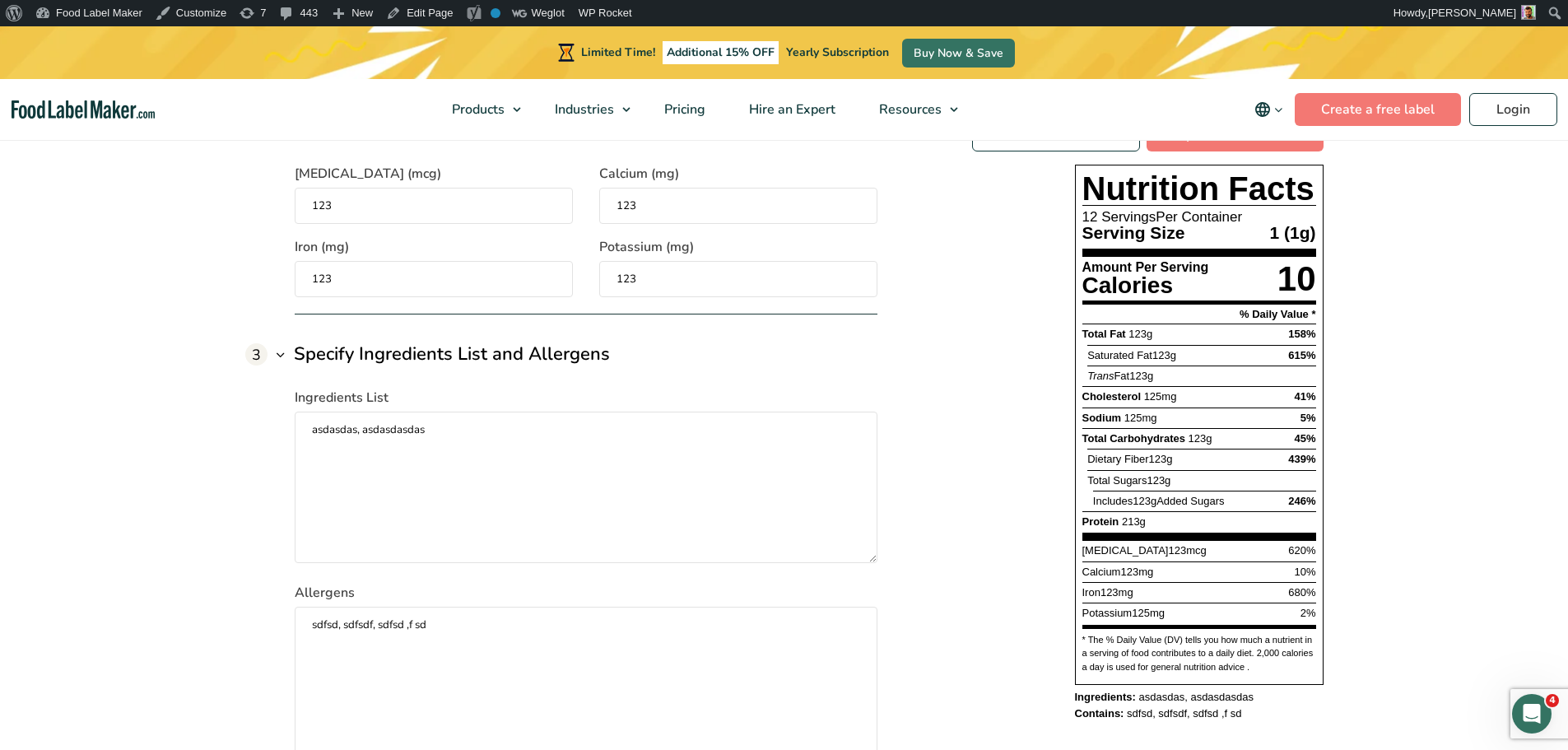
click at [1151, 363] on div "Saturated Fat 123g 615%" at bounding box center [1200, 355] width 228 height 20
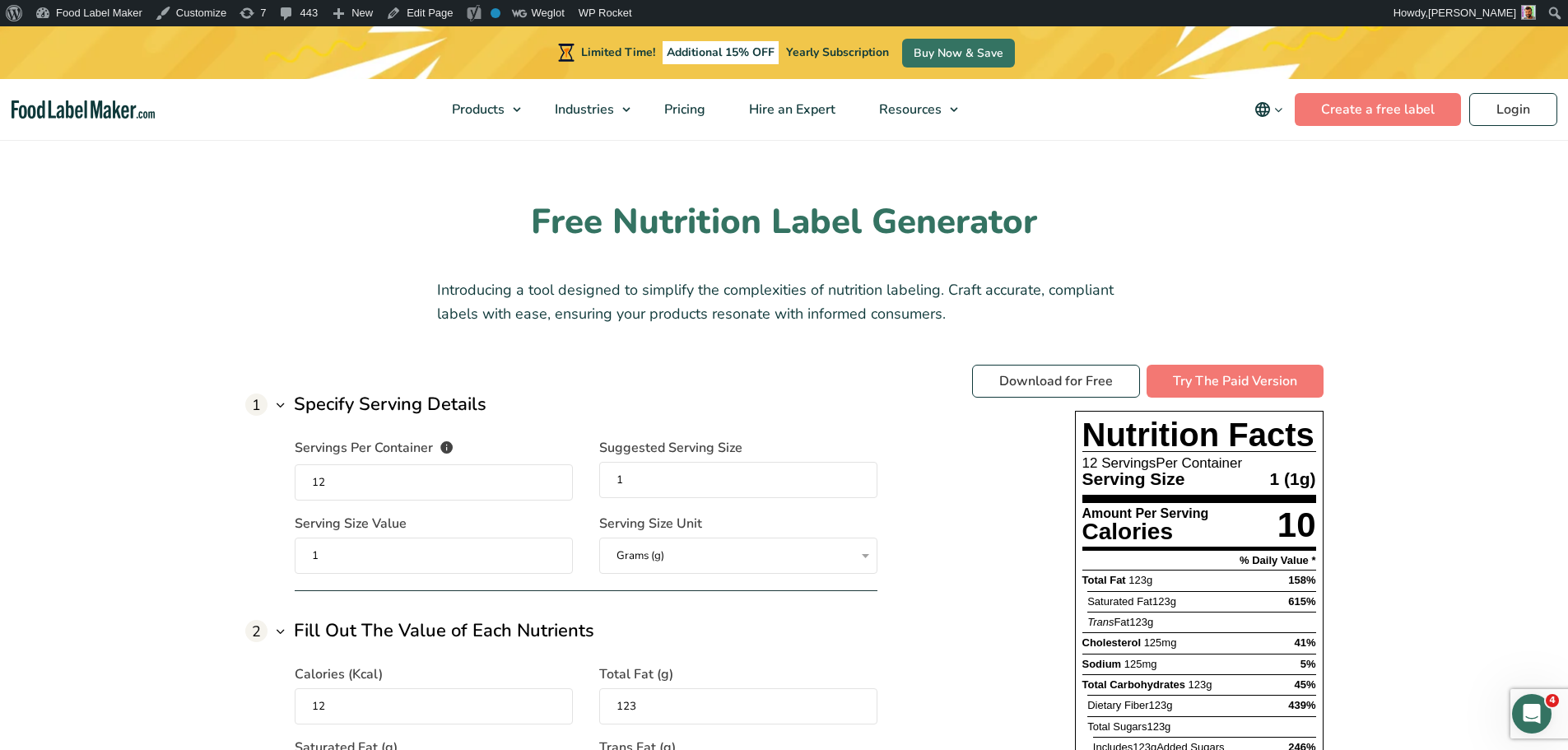
scroll to position [1070, 0]
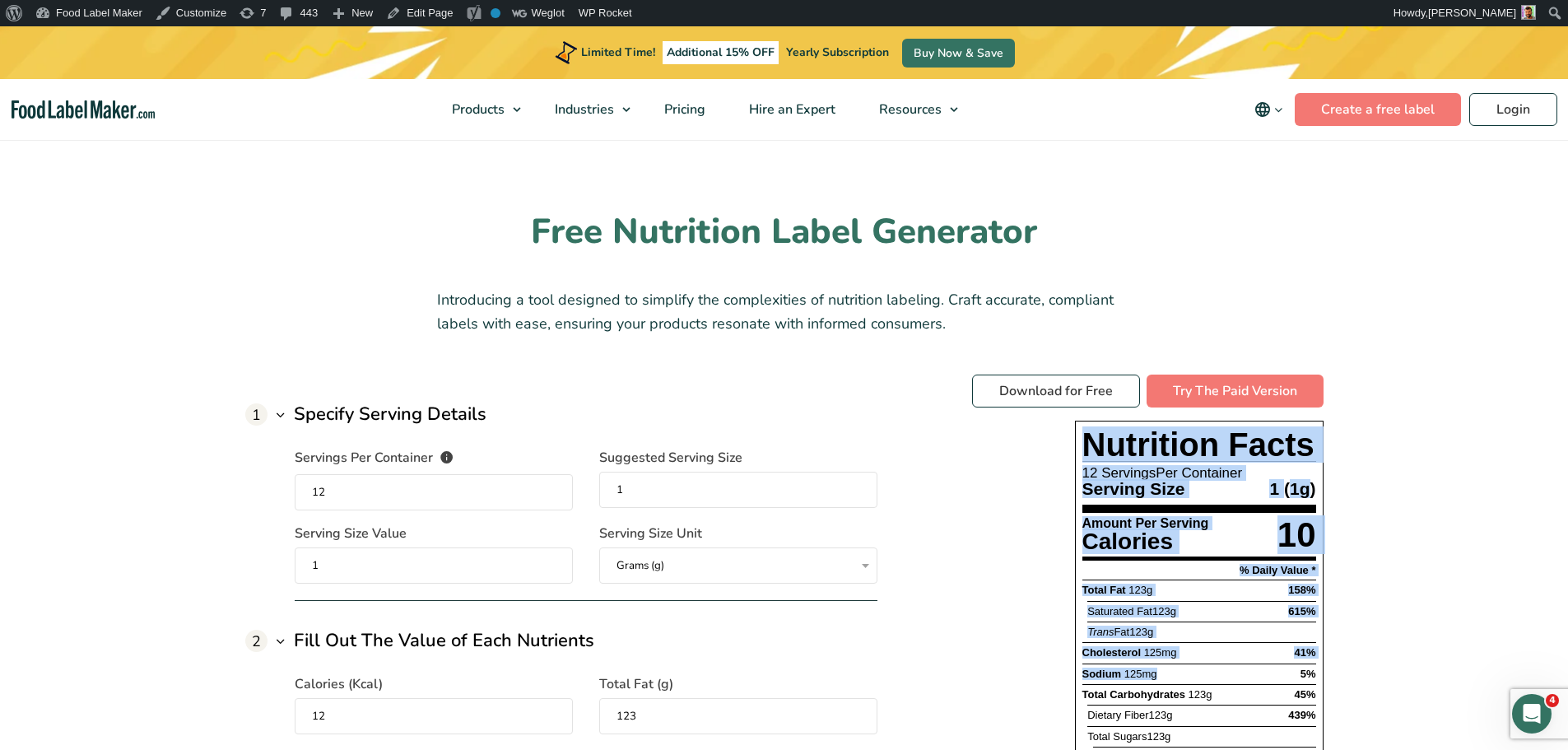
drag, startPoint x: 1083, startPoint y: 439, endPoint x: 1234, endPoint y: 672, distance: 277.7
click at [1234, 672] on div "Nutrition Facts 12 Servings Per Container Serving Size 1 1 g Amount Per Serving…" at bounding box center [1199, 680] width 248 height 520
click at [1225, 641] on div "Trans Fat 123g" at bounding box center [1200, 632] width 228 height 20
click at [1211, 609] on div "Saturated Fat 123g 615%" at bounding box center [1200, 612] width 228 height 20
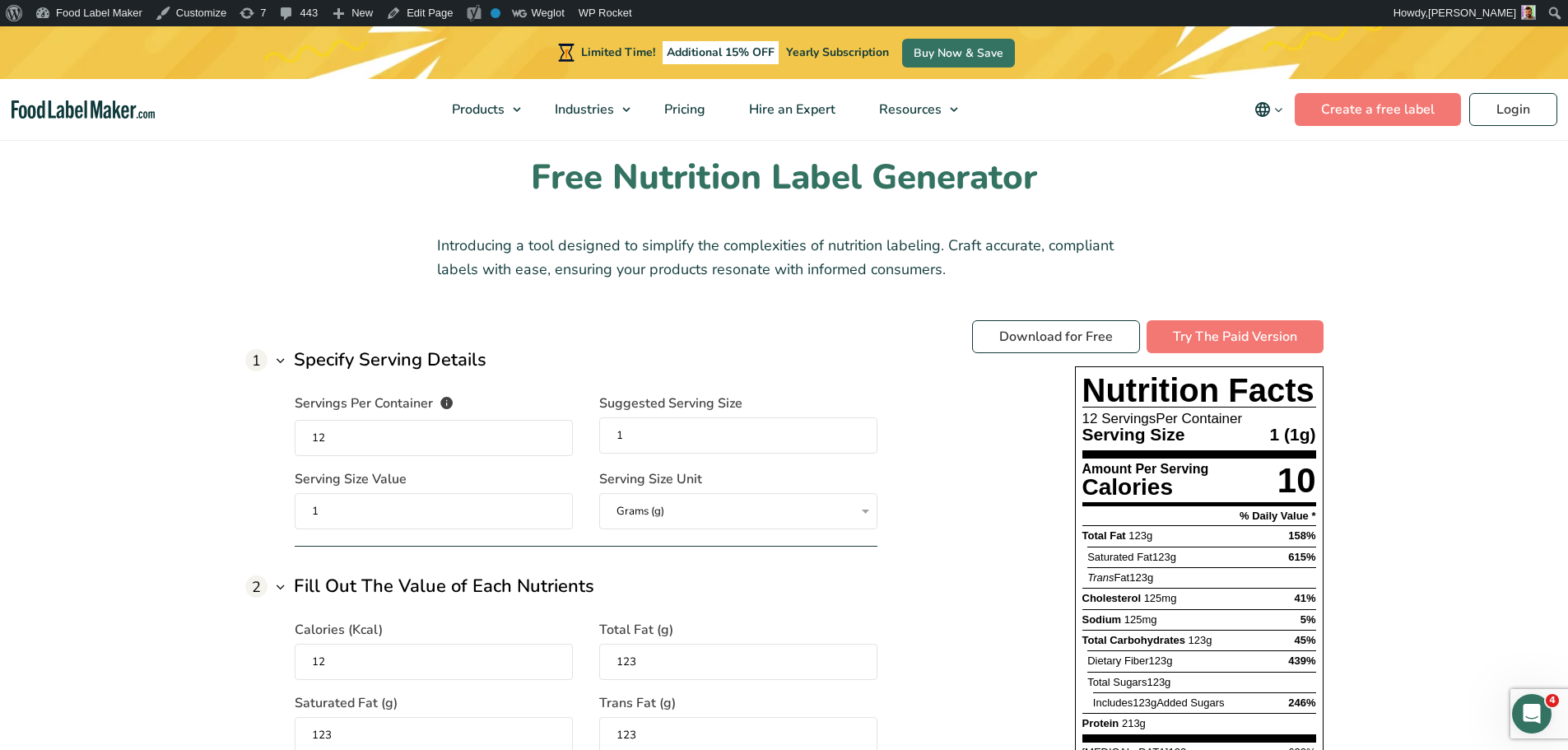
scroll to position [1152, 0]
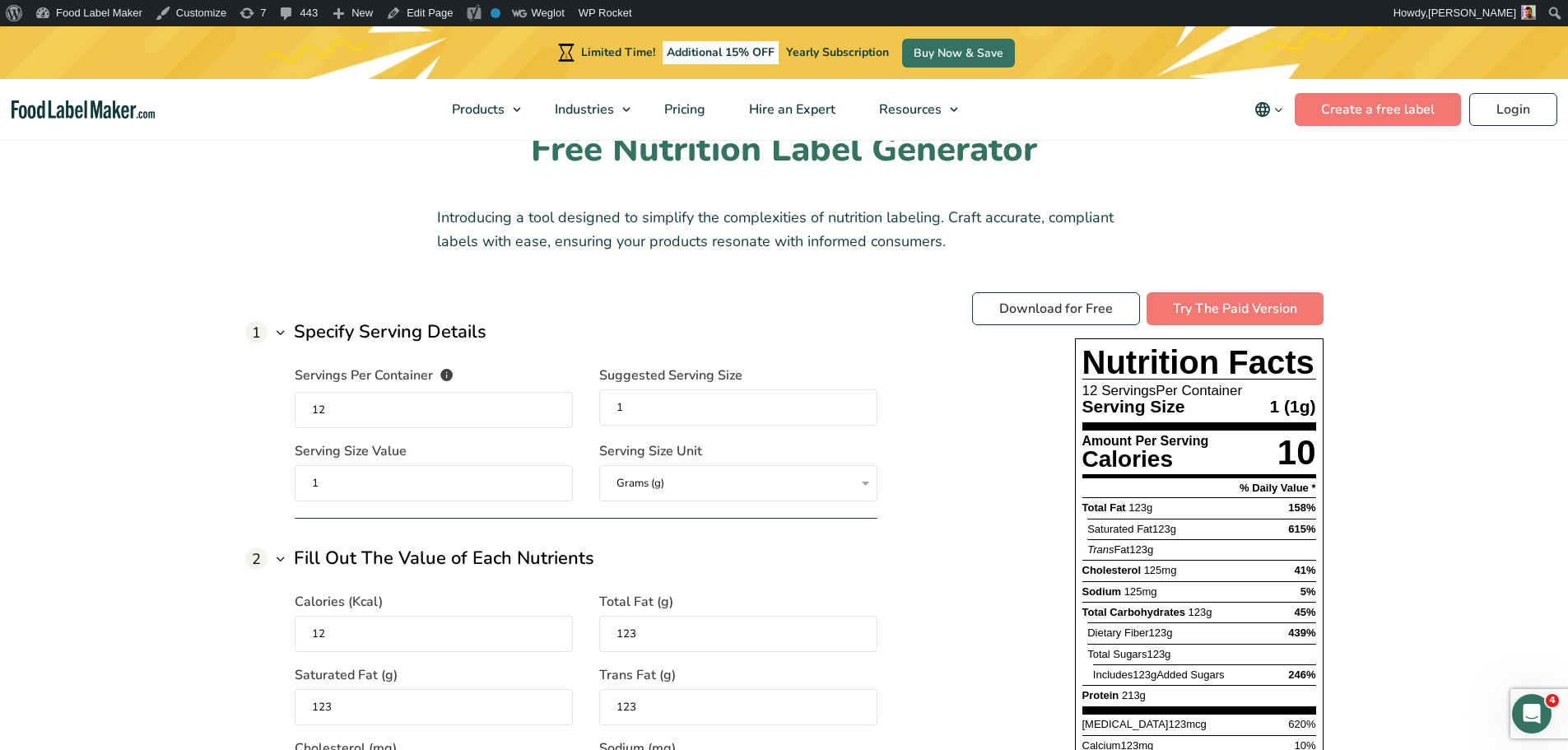
drag, startPoint x: 1094, startPoint y: 314, endPoint x: 892, endPoint y: 489, distance: 267.3
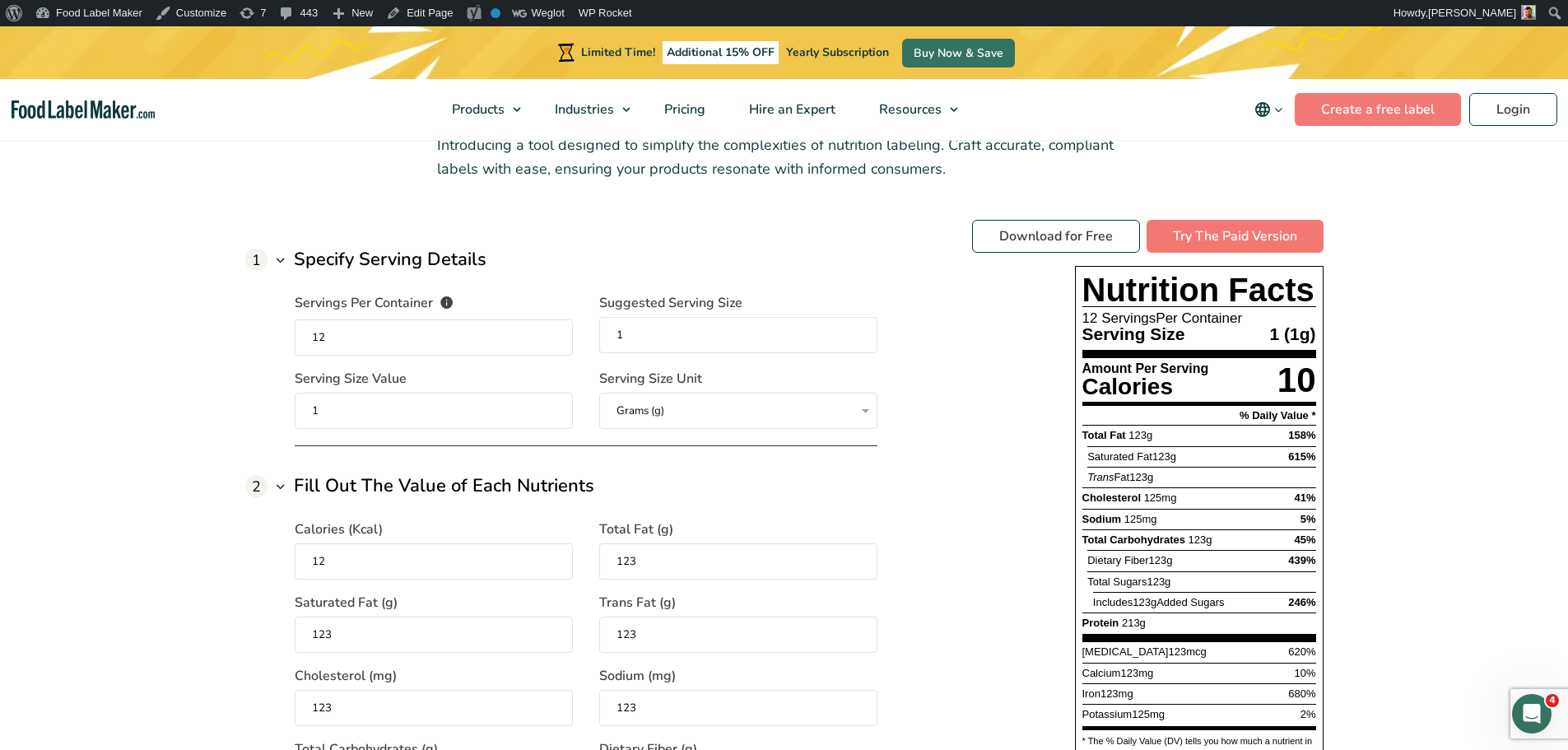
scroll to position [1234, 0]
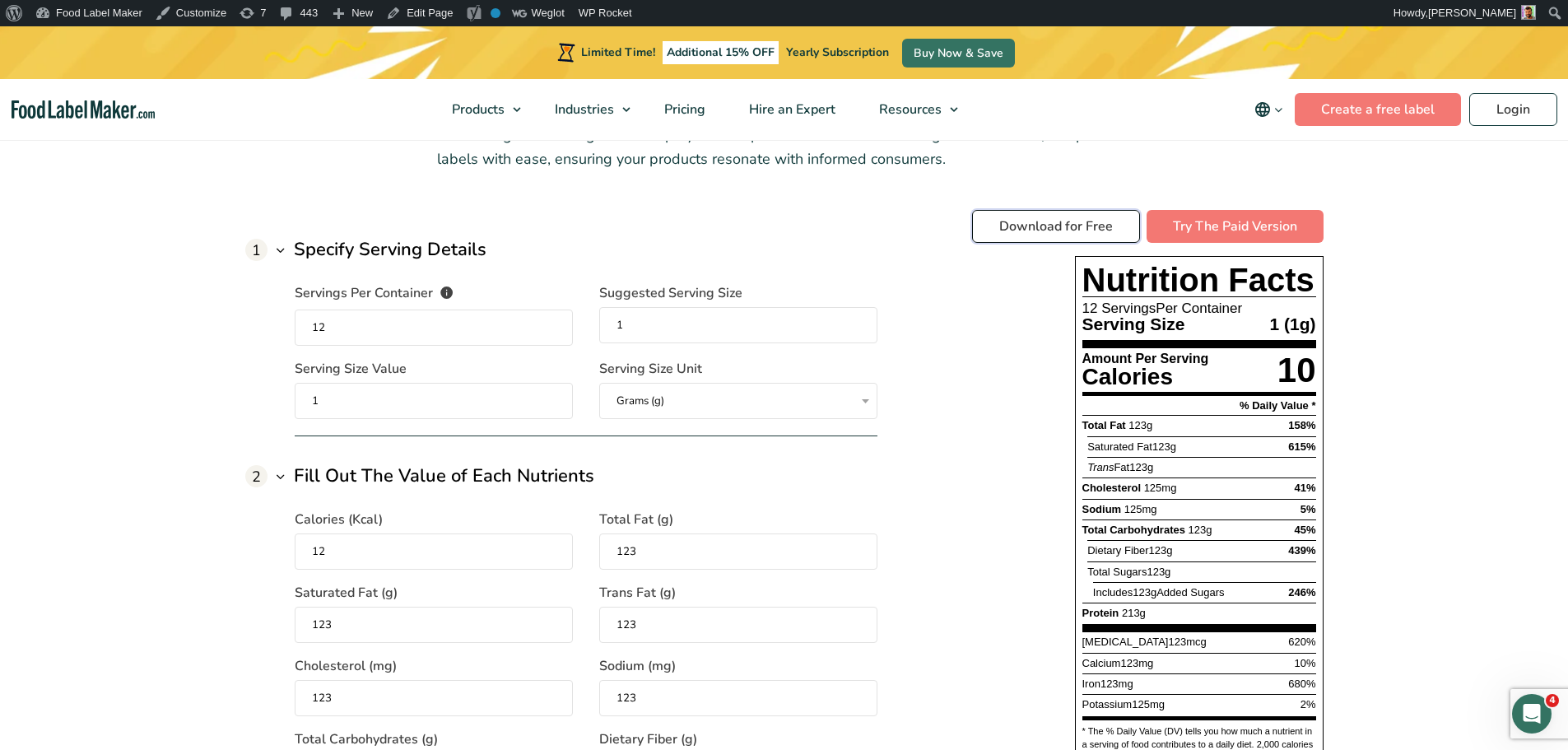
click at [1084, 214] on link "Download for Free" at bounding box center [1056, 227] width 168 height 33
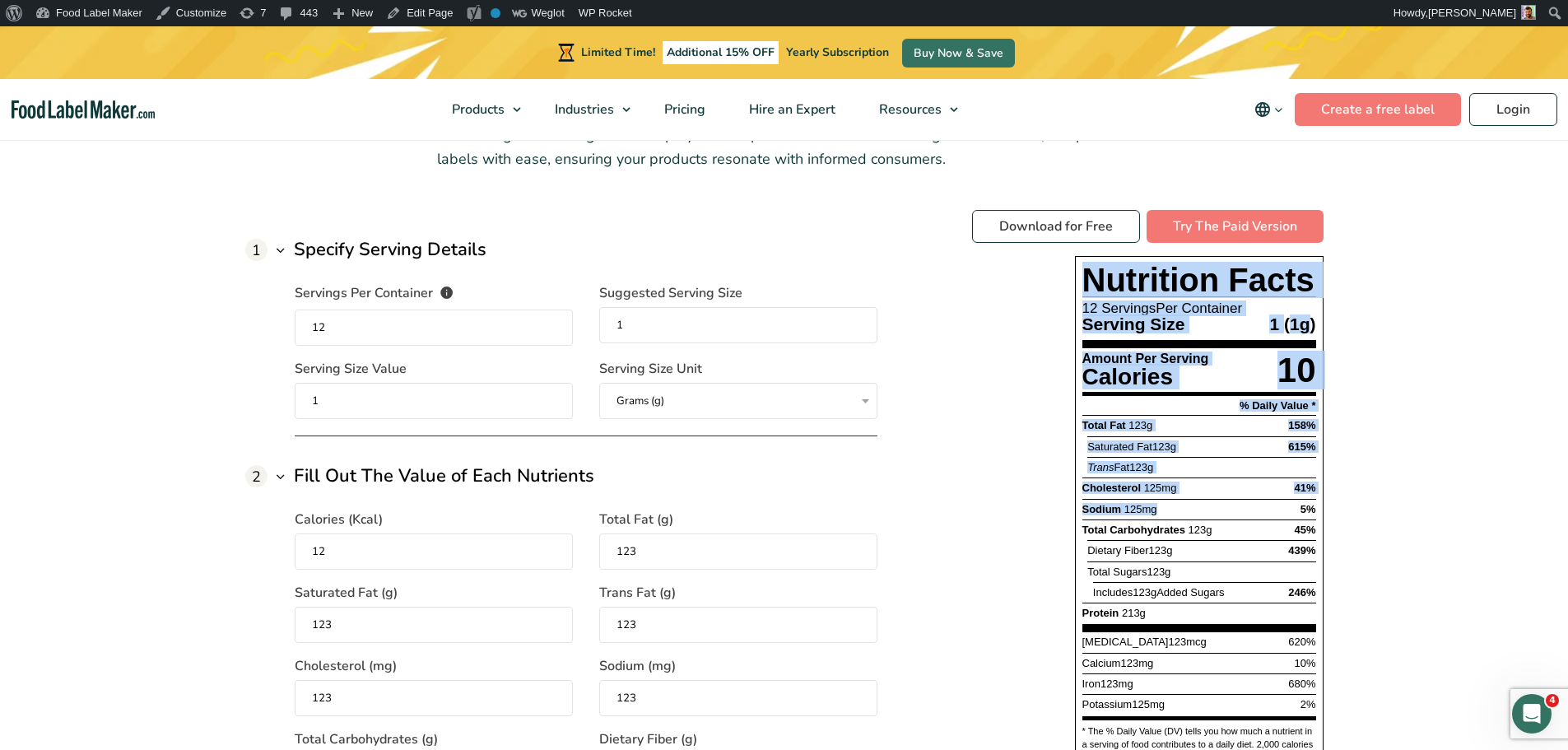
drag, startPoint x: 1088, startPoint y: 276, endPoint x: 1207, endPoint y: 512, distance: 264.3
click at [1207, 512] on div "Nutrition Facts 12 Servings Per Container Serving Size 1 1 g Amount Per Serving…" at bounding box center [1199, 516] width 248 height 520
click at [1207, 512] on div "Sodium 125mg 5%" at bounding box center [1199, 509] width 233 height 20
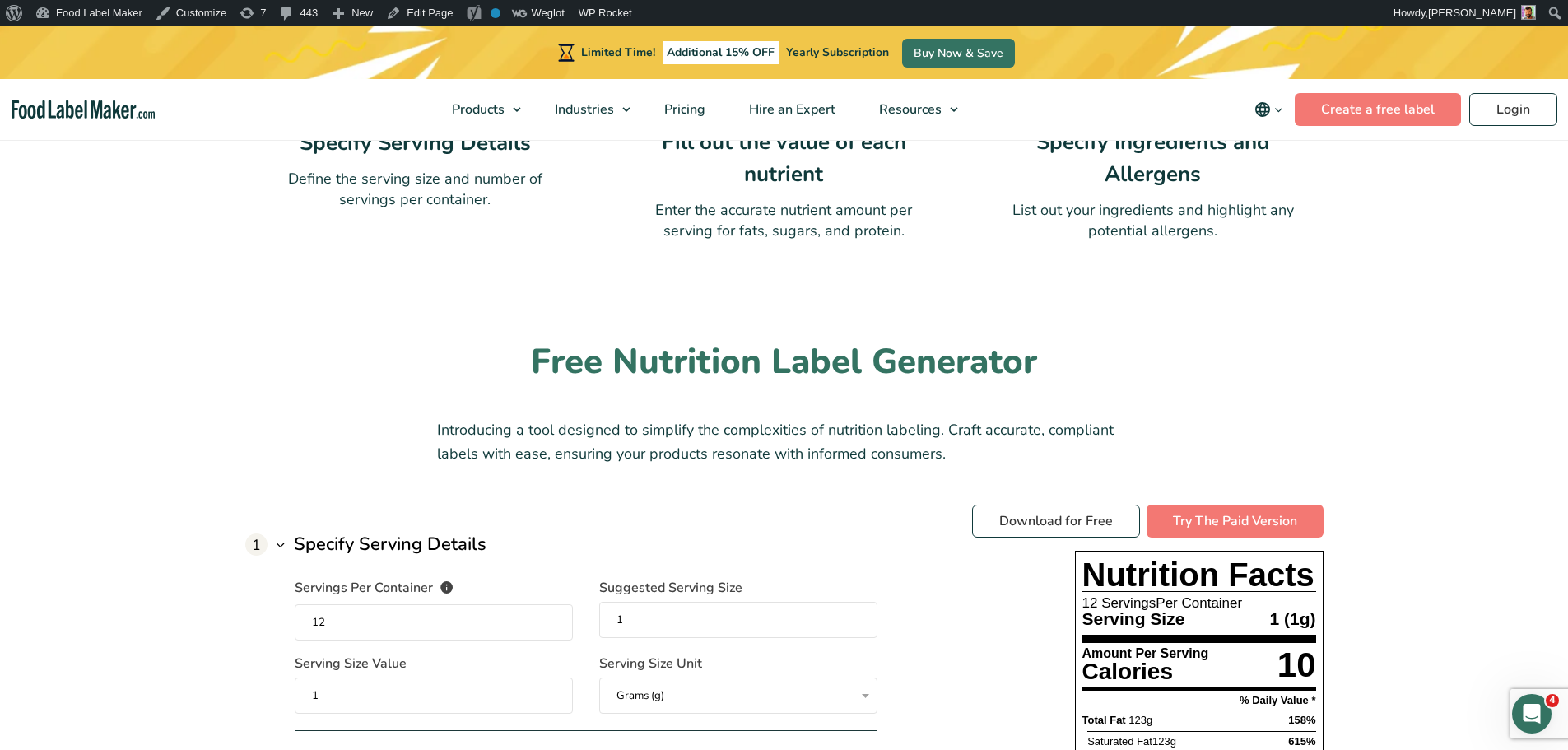
scroll to position [906, 0]
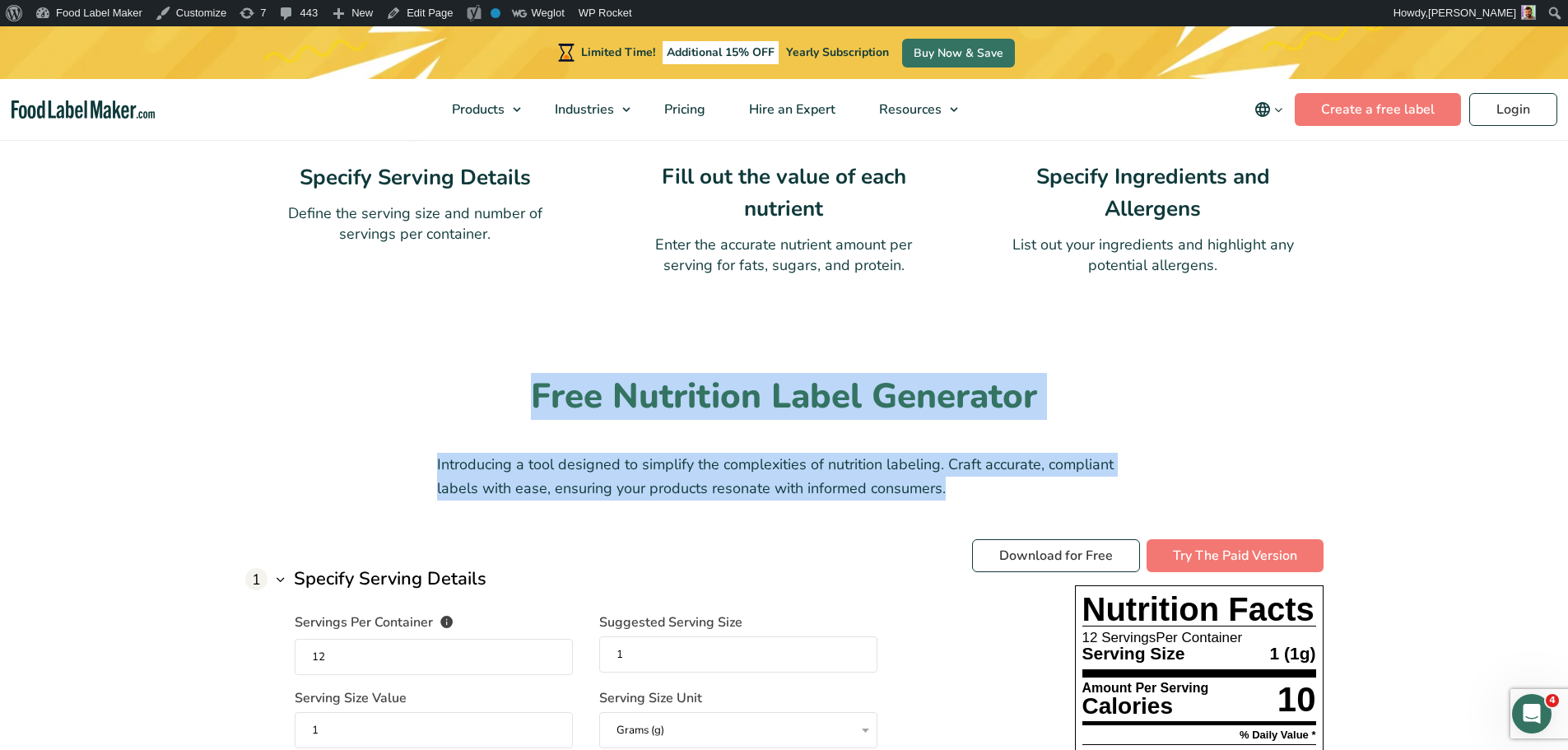
drag, startPoint x: 950, startPoint y: 486, endPoint x: 471, endPoint y: 396, distance: 487.4
drag, startPoint x: 665, startPoint y: 465, endPoint x: 790, endPoint y: 487, distance: 126.9
click at [665, 465] on p "Introducing a tool designed to simplify the complexities of nutrition labeling.…" at bounding box center [784, 477] width 694 height 48
drag, startPoint x: 971, startPoint y: 491, endPoint x: 483, endPoint y: 393, distance: 497.7
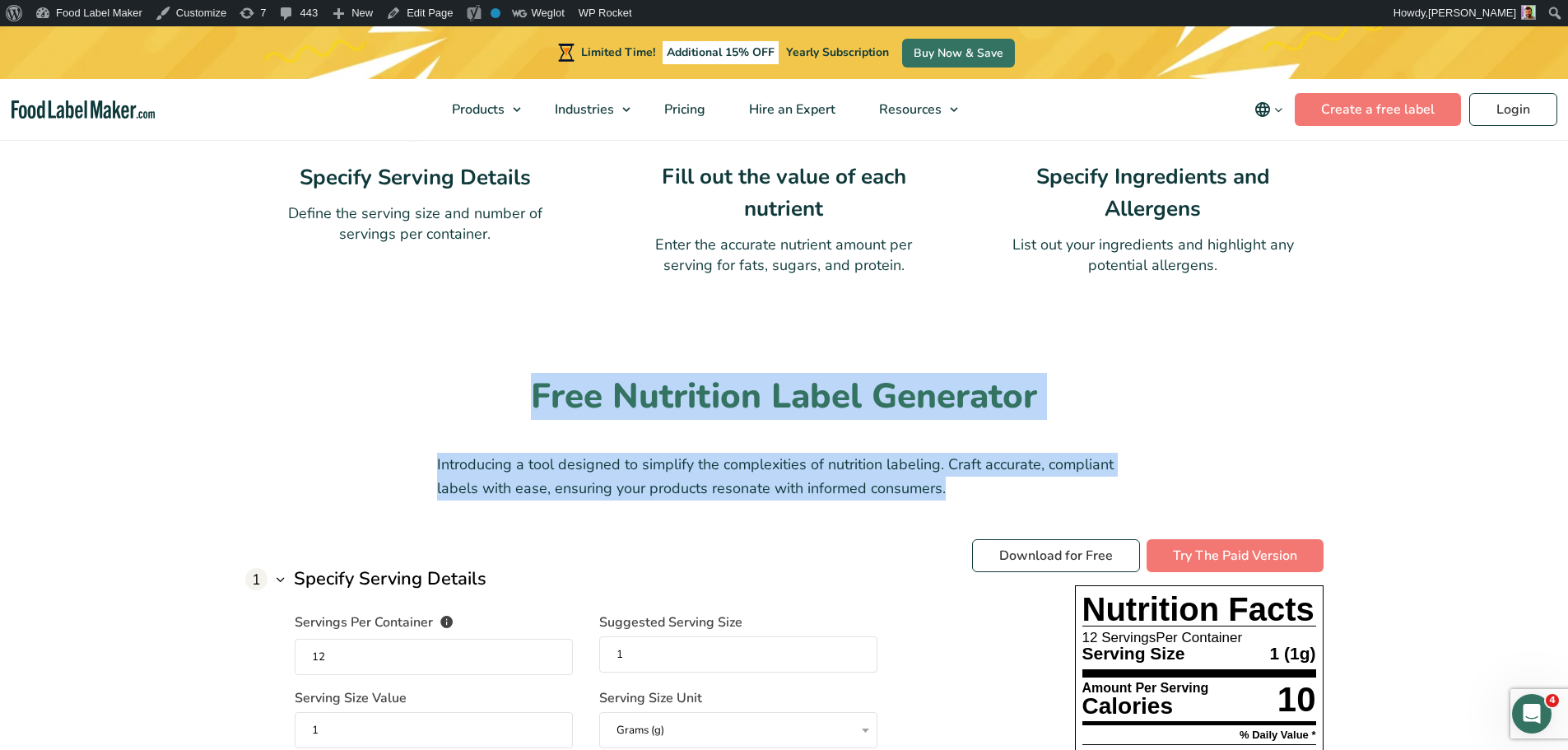
click at [807, 412] on h2 "Free Nutrition Label Generator" at bounding box center [784, 397] width 1078 height 46
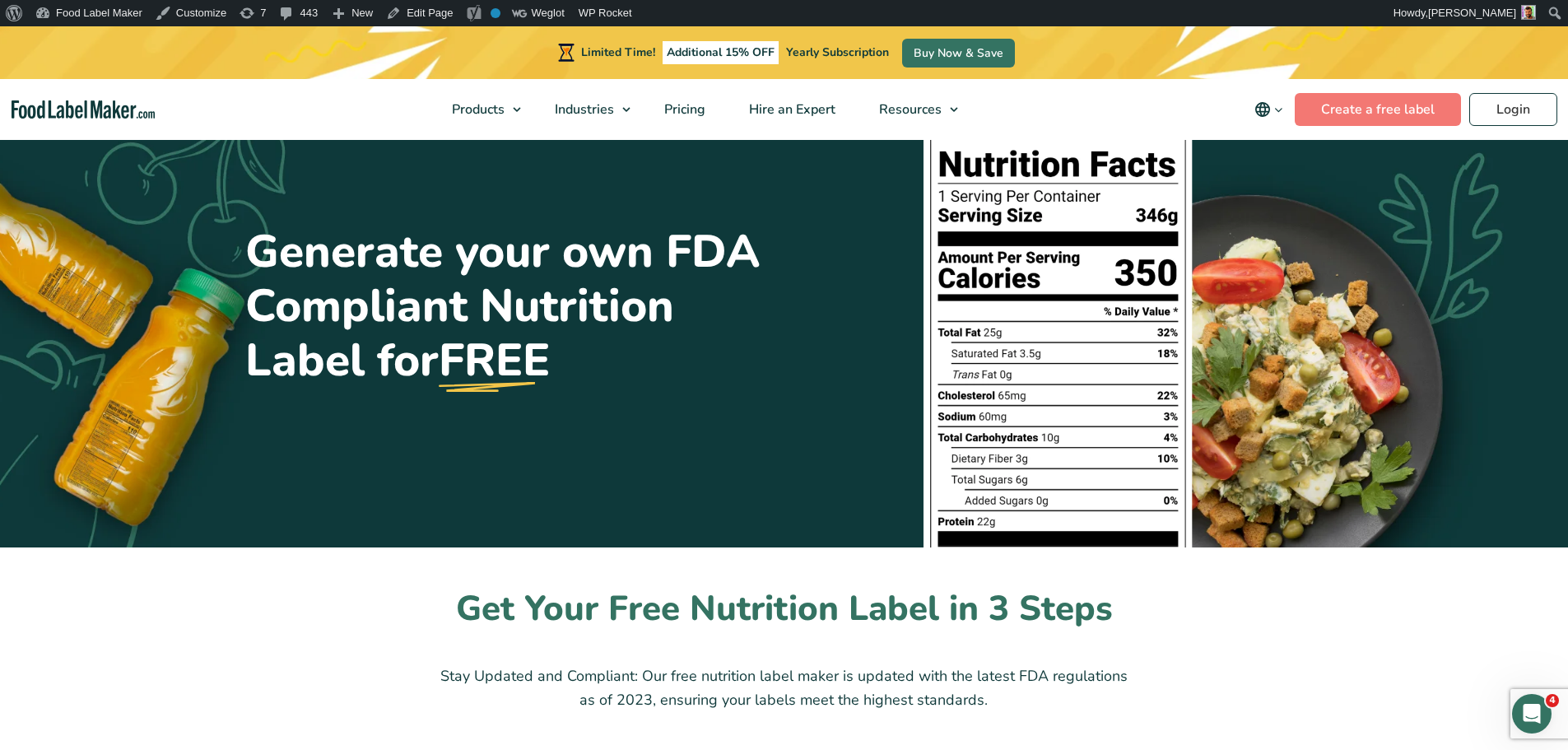
scroll to position [0, 0]
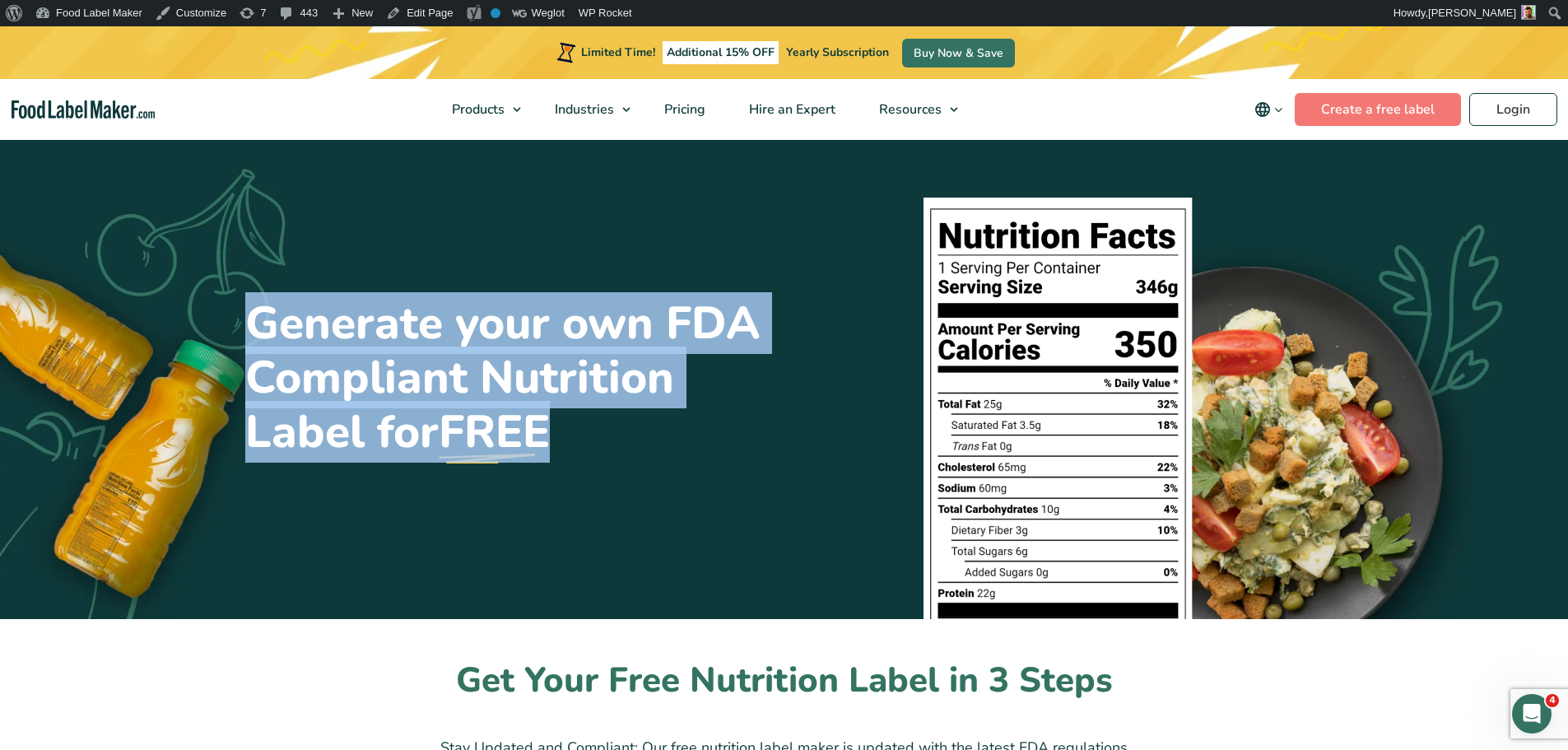
drag, startPoint x: 559, startPoint y: 427, endPoint x: 238, endPoint y: 301, distance: 344.8
click at [238, 301] on div "Generate your own FDA Compliant Nutrition Label for FREE" at bounding box center [784, 378] width 1103 height 482
click at [344, 359] on h1 "Generate your own FDA Compliant Nutrition Label for FREE" at bounding box center [508, 377] width 527 height 163
